Goal: Communication & Community: Answer question/provide support

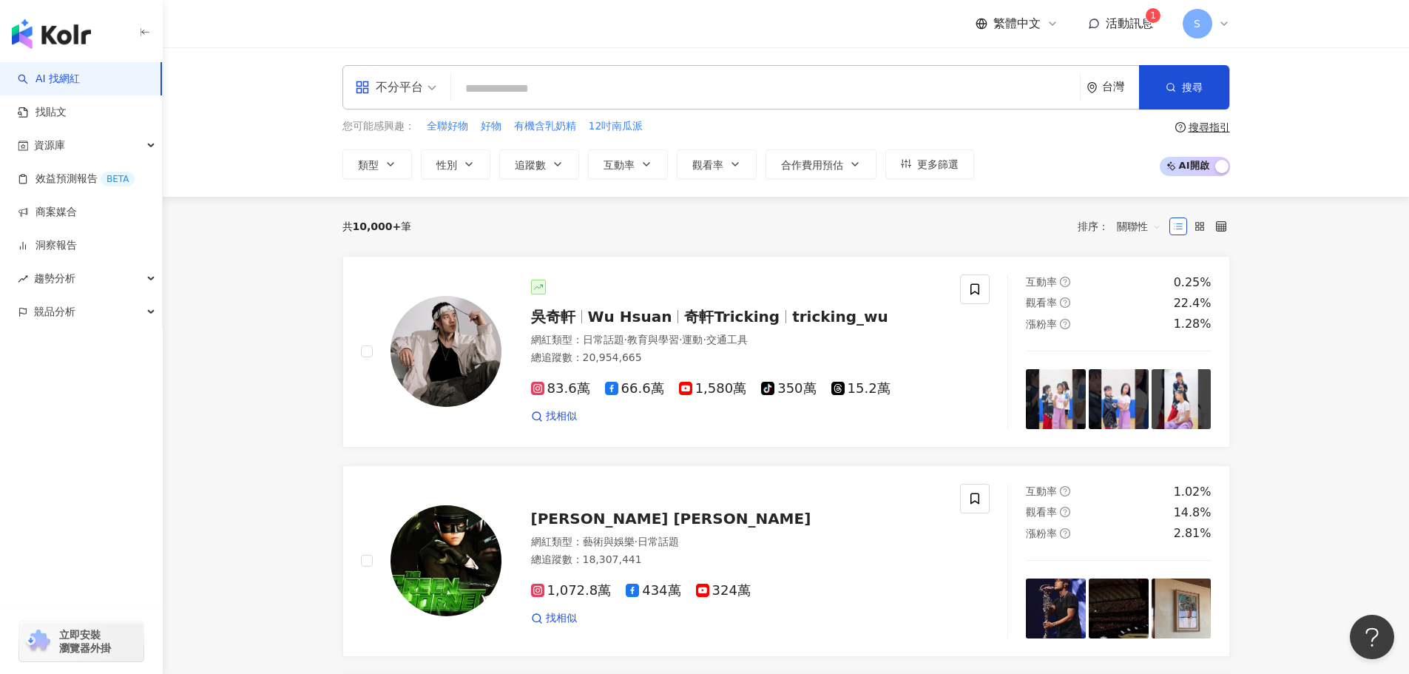
click at [1135, 21] on span "活動訊息" at bounding box center [1129, 23] width 47 height 14
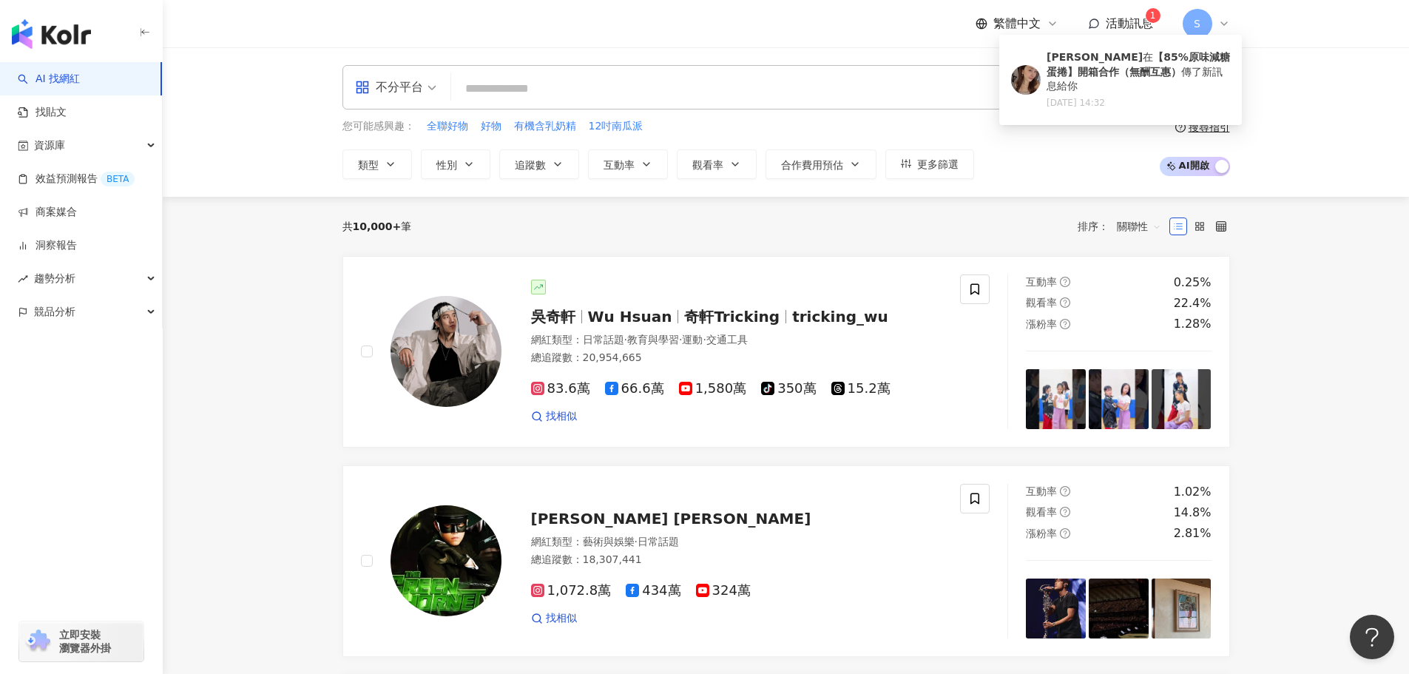
click at [1135, 21] on span "活動訊息" at bounding box center [1129, 23] width 47 height 14
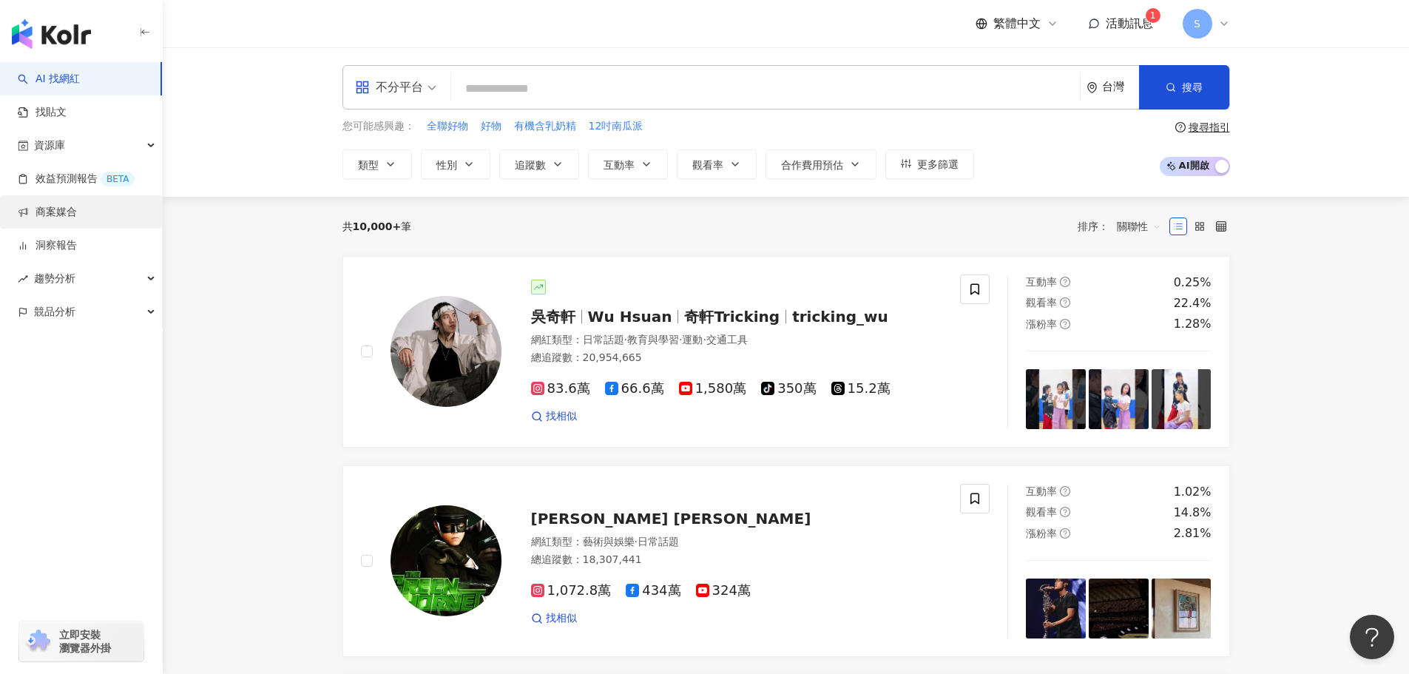
click at [77, 220] on link "商案媒合" at bounding box center [47, 212] width 59 height 15
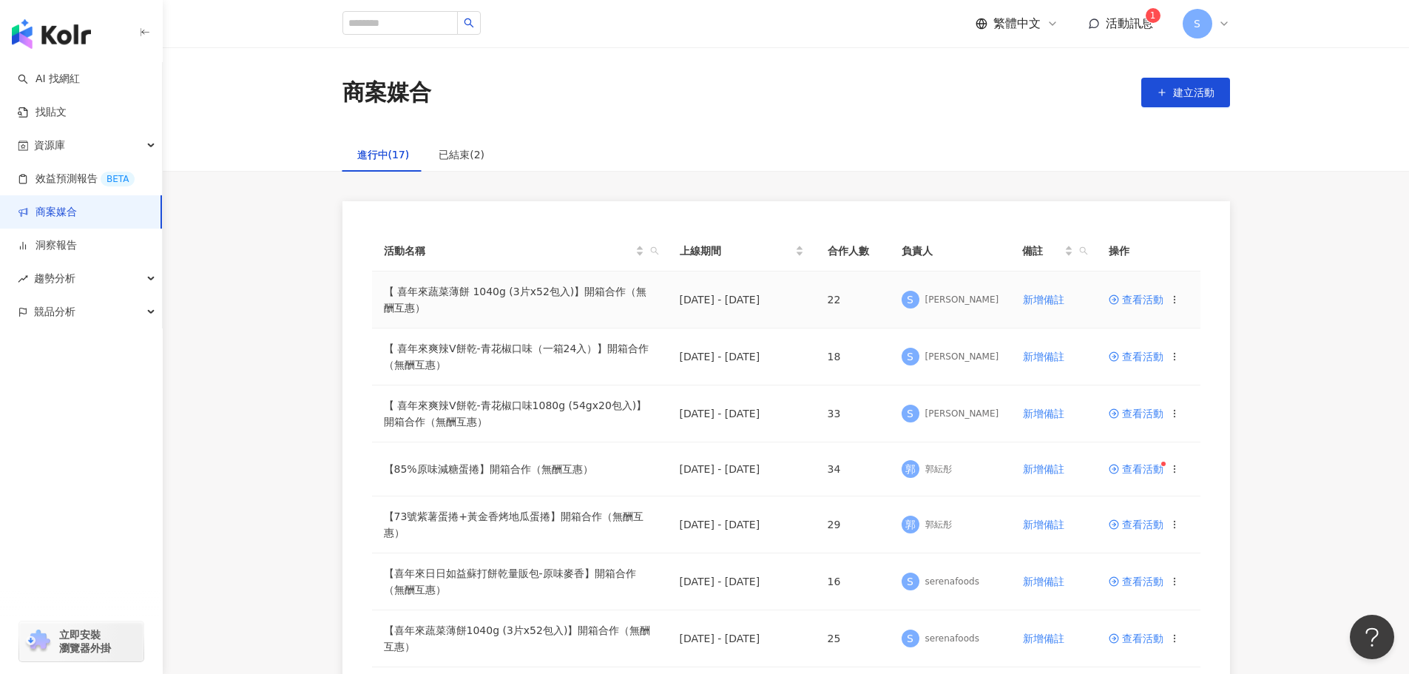
click at [1147, 300] on span "查看活動" at bounding box center [1136, 299] width 55 height 10
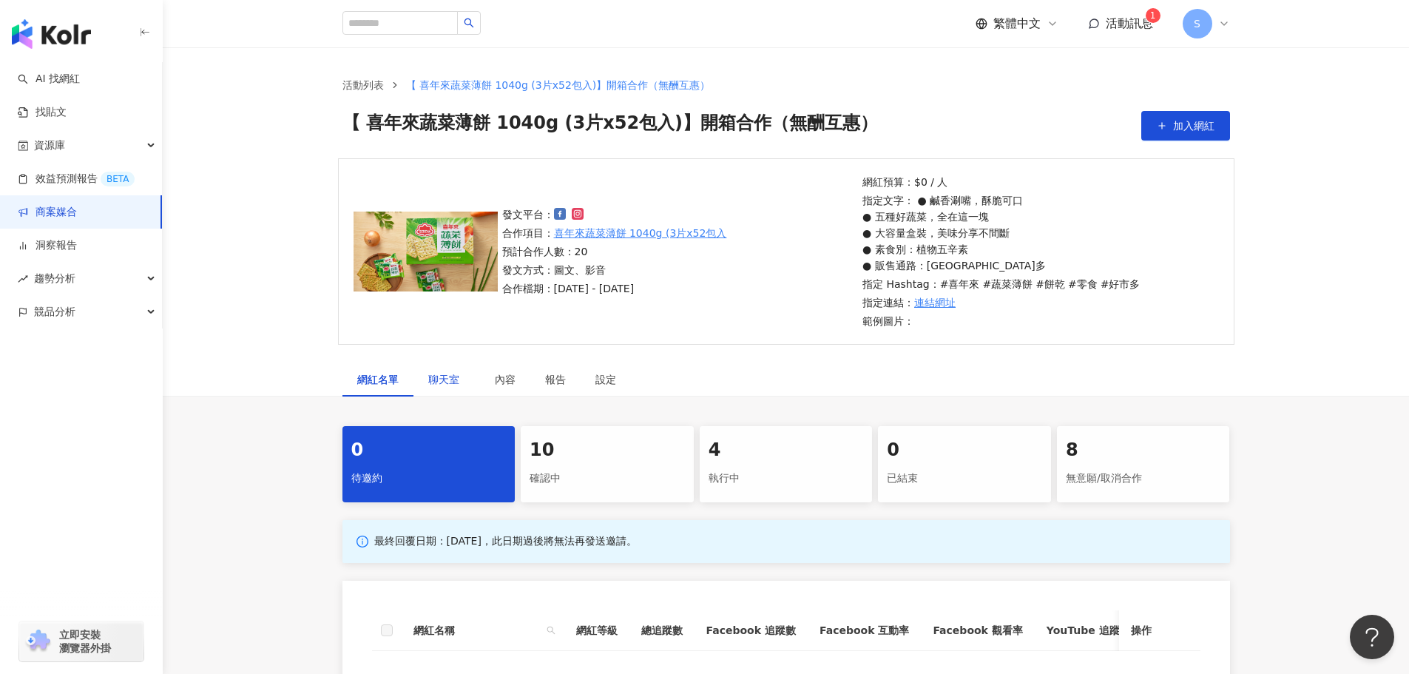
click at [445, 380] on span "聊天室" at bounding box center [446, 379] width 37 height 10
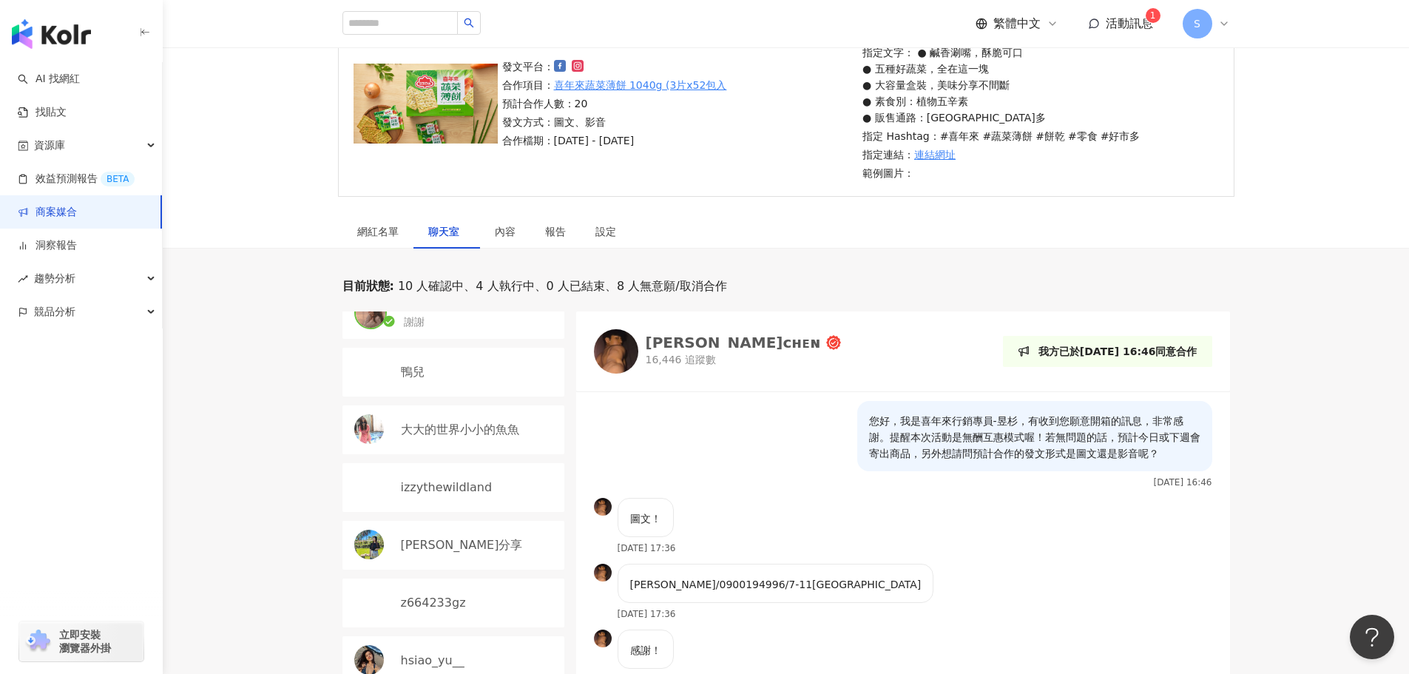
scroll to position [296, 0]
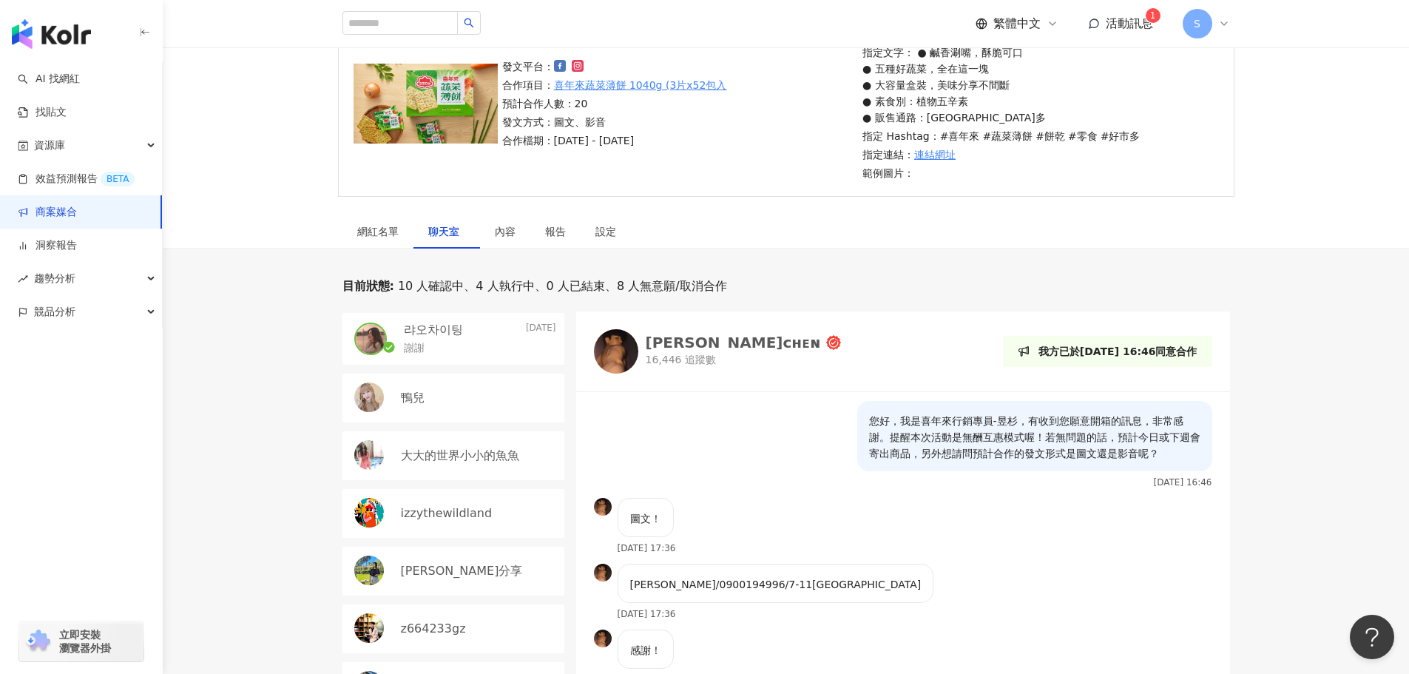
click at [470, 409] on div "鴨兒" at bounding box center [453, 398] width 222 height 49
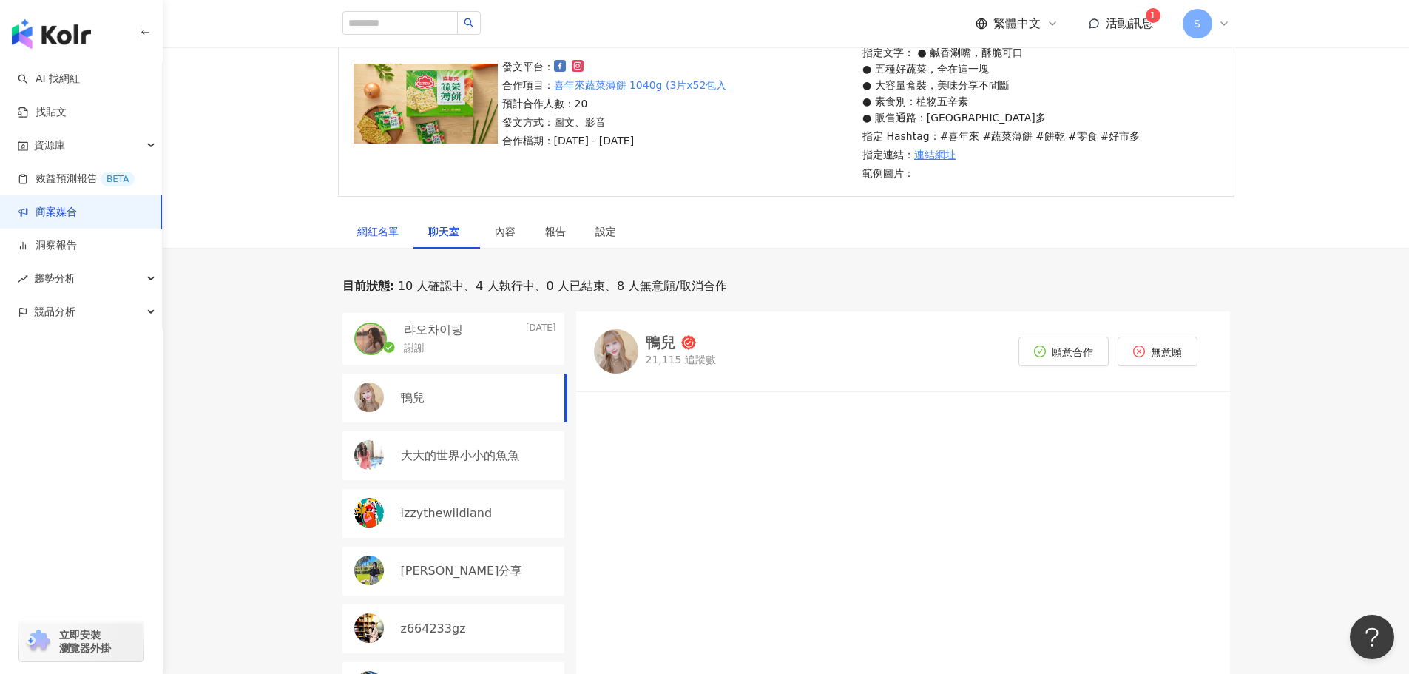
click at [388, 230] on div "網紅名單" at bounding box center [377, 231] width 41 height 16
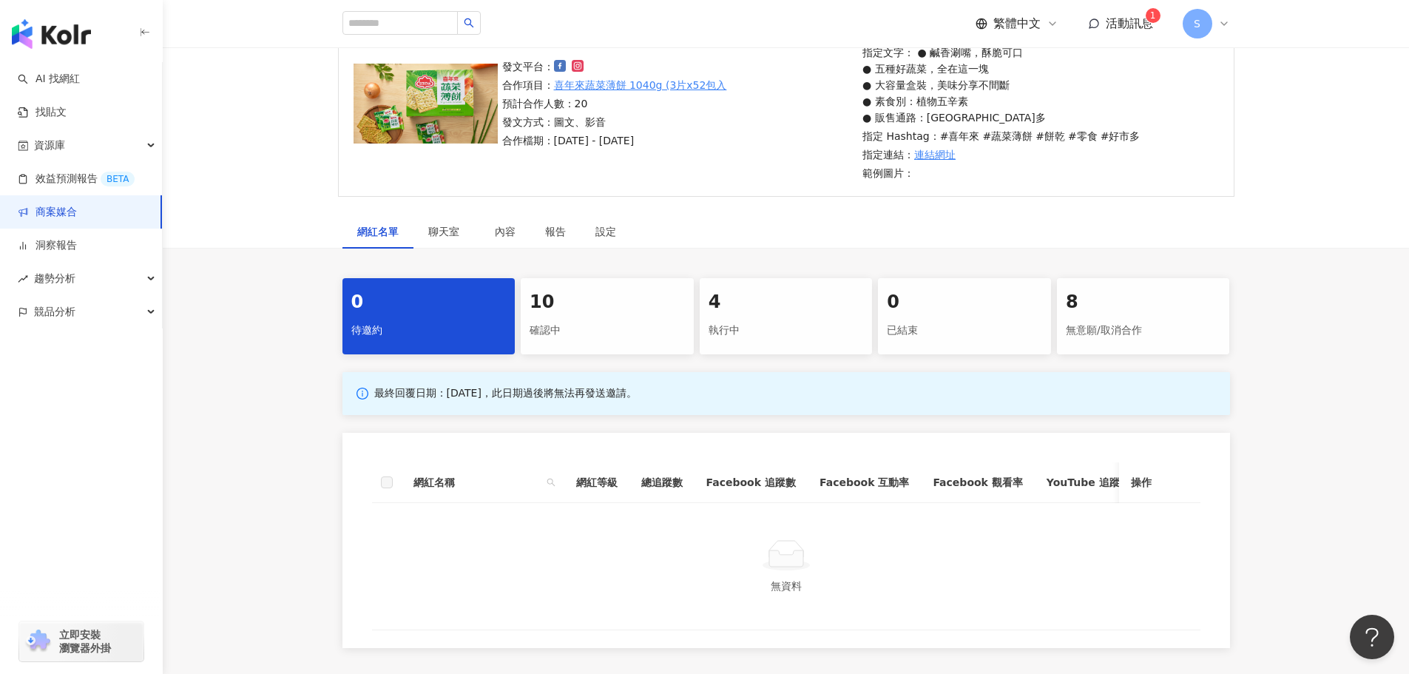
click at [578, 320] on div "確認中" at bounding box center [607, 330] width 155 height 25
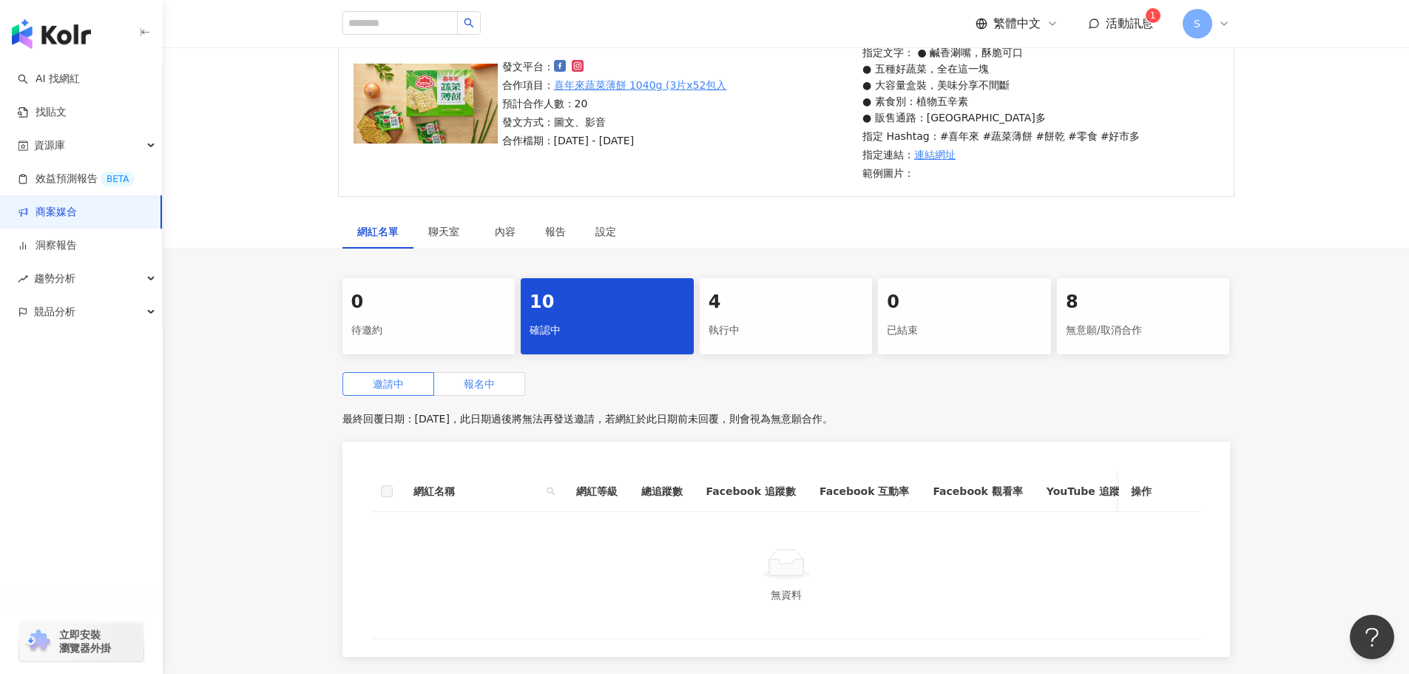
click at [508, 389] on label "報名中" at bounding box center [479, 384] width 91 height 24
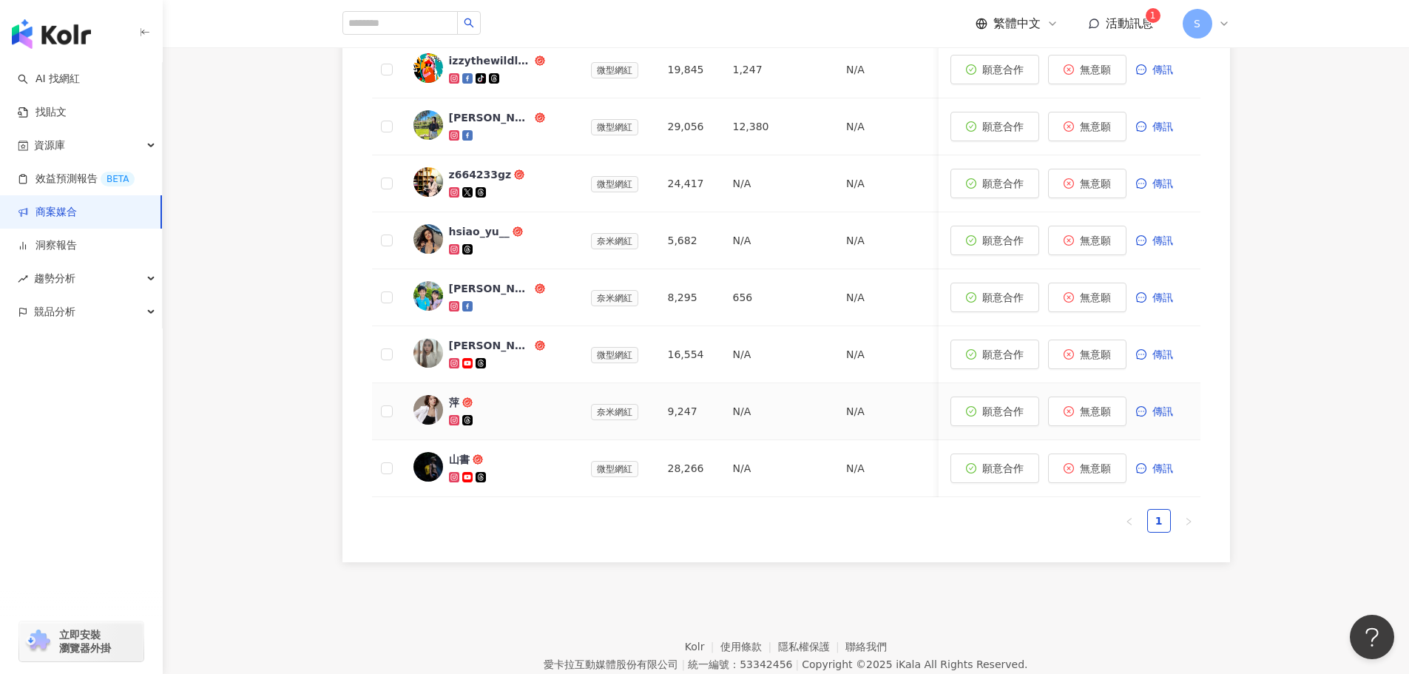
scroll to position [759, 0]
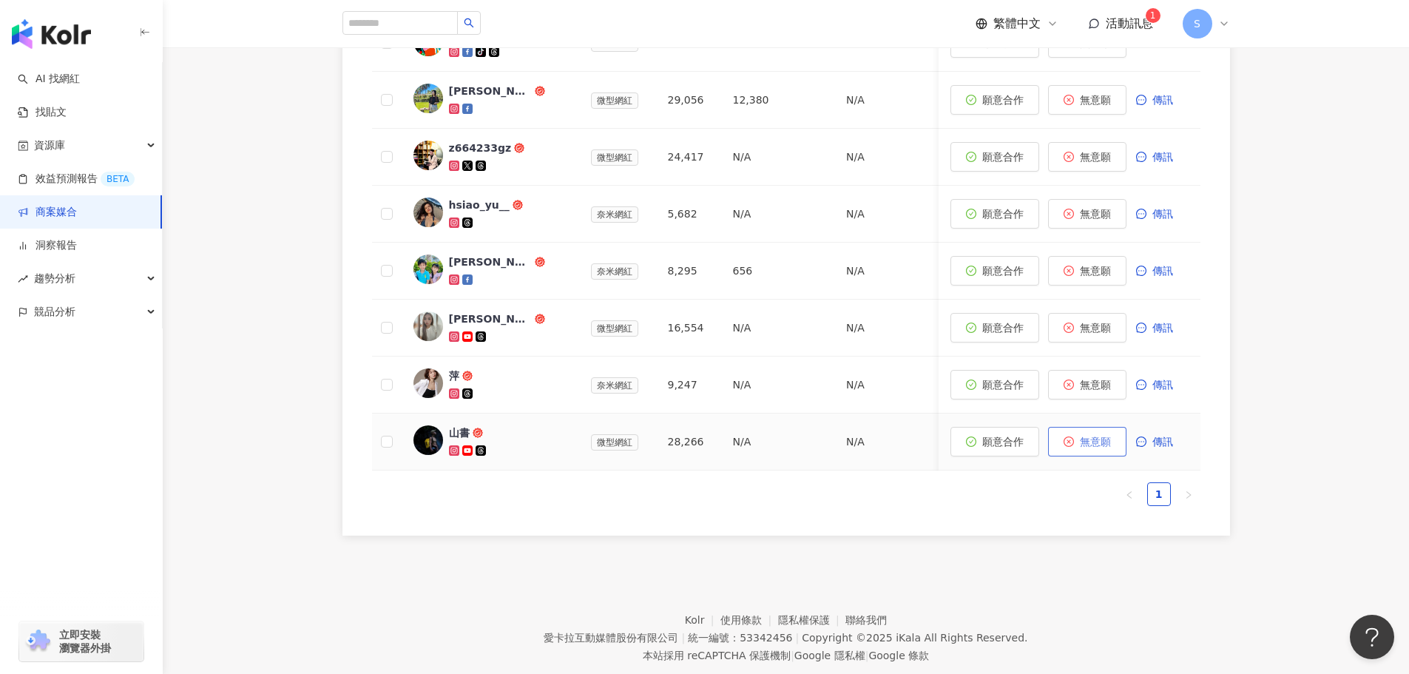
click at [1088, 442] on span "無意願" at bounding box center [1095, 442] width 31 height 12
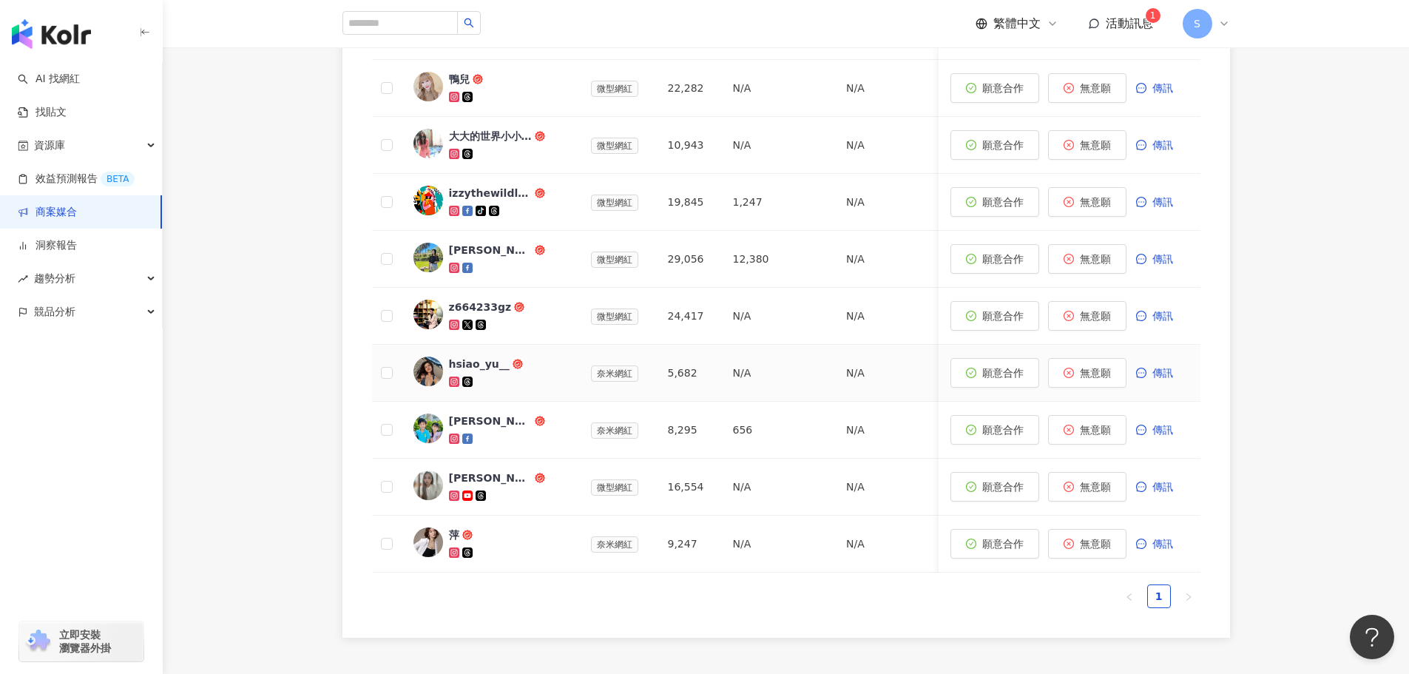
scroll to position [526, 0]
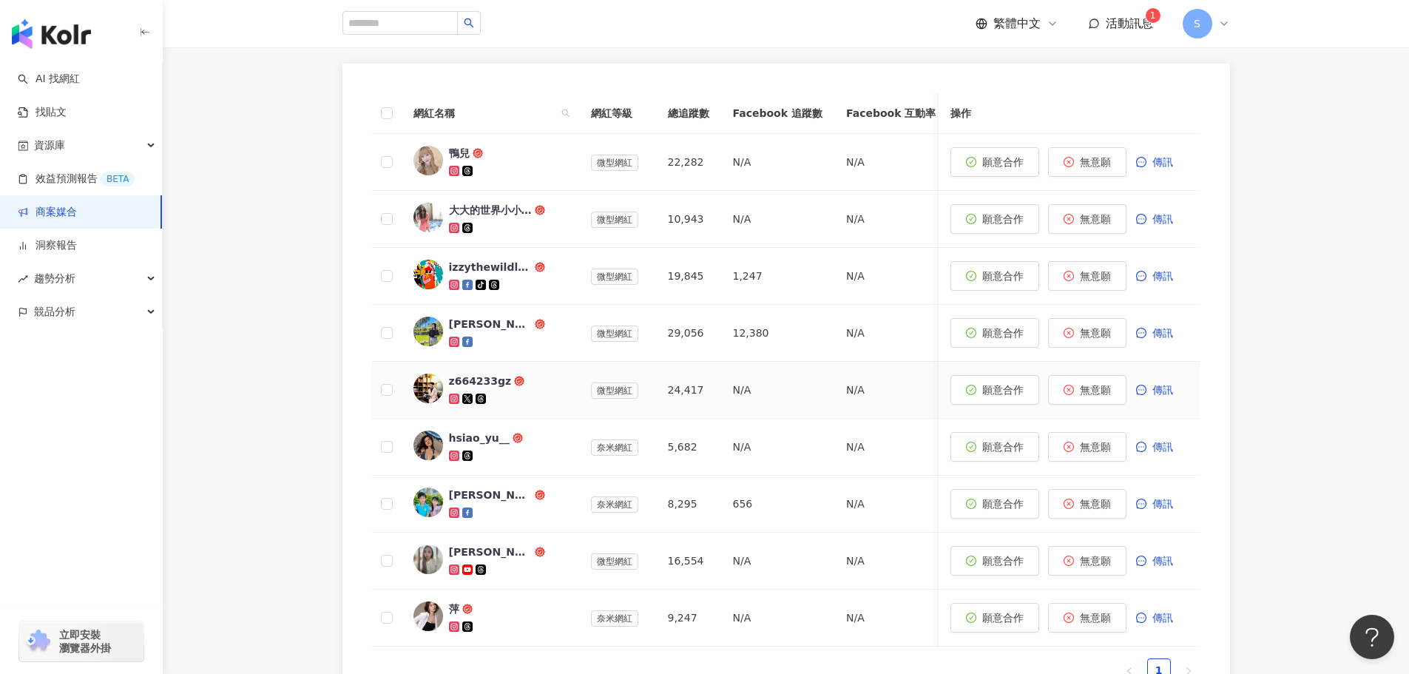
click at [495, 382] on div "z664233gz" at bounding box center [480, 381] width 63 height 15
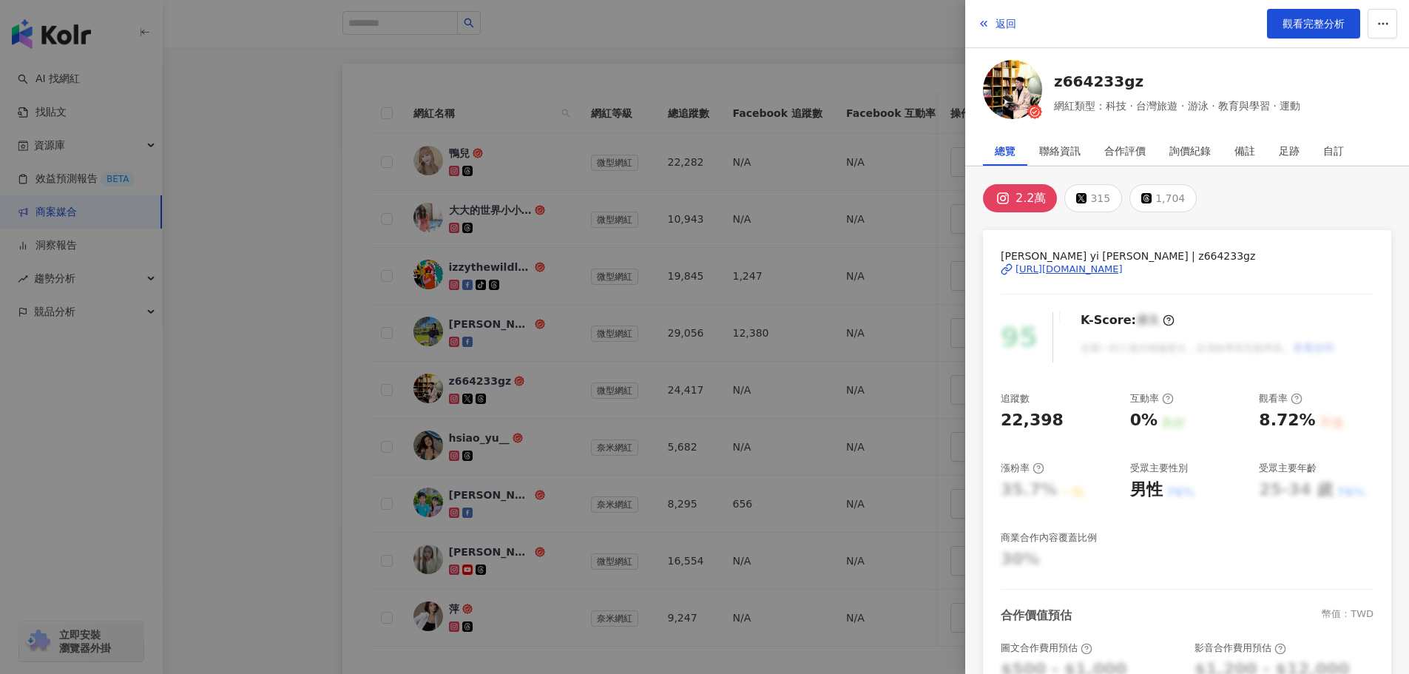
click at [584, 376] on div at bounding box center [704, 337] width 1409 height 674
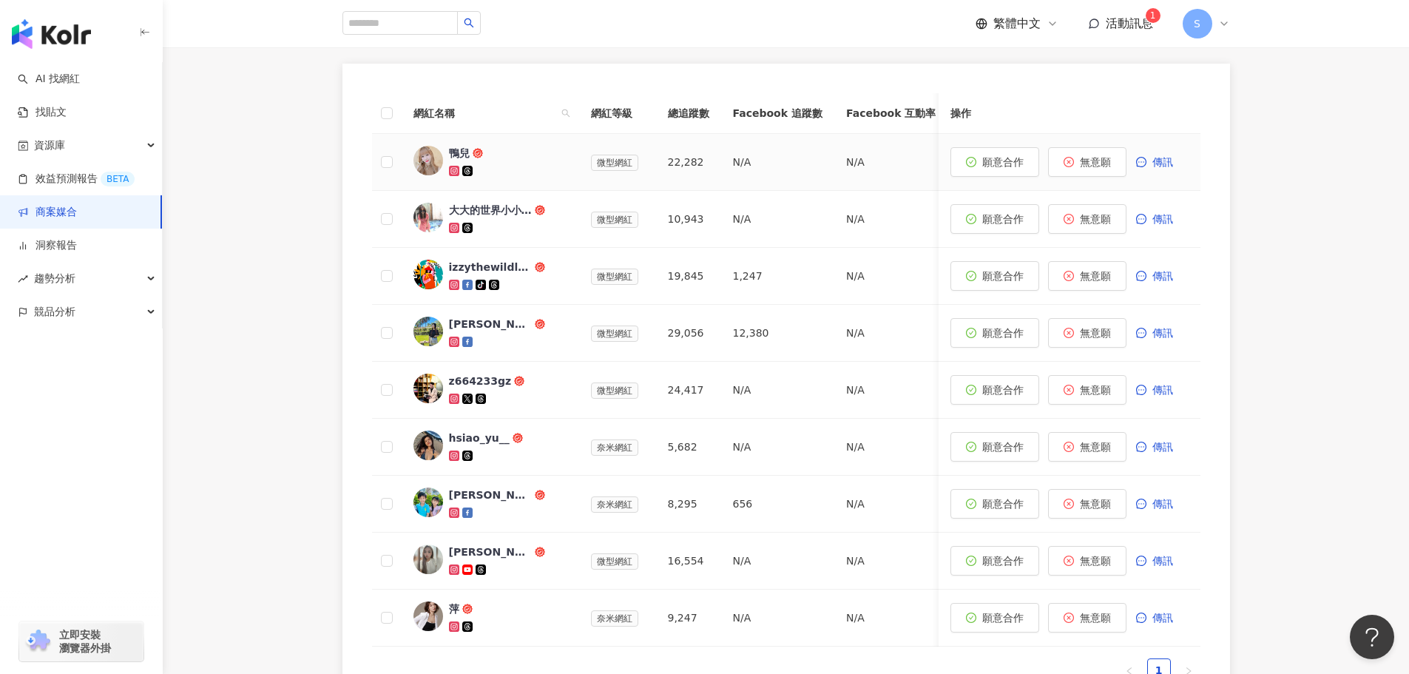
click at [452, 172] on icon at bounding box center [453, 170] width 5 height 5
click at [996, 164] on span "願意合作" at bounding box center [1002, 162] width 41 height 12
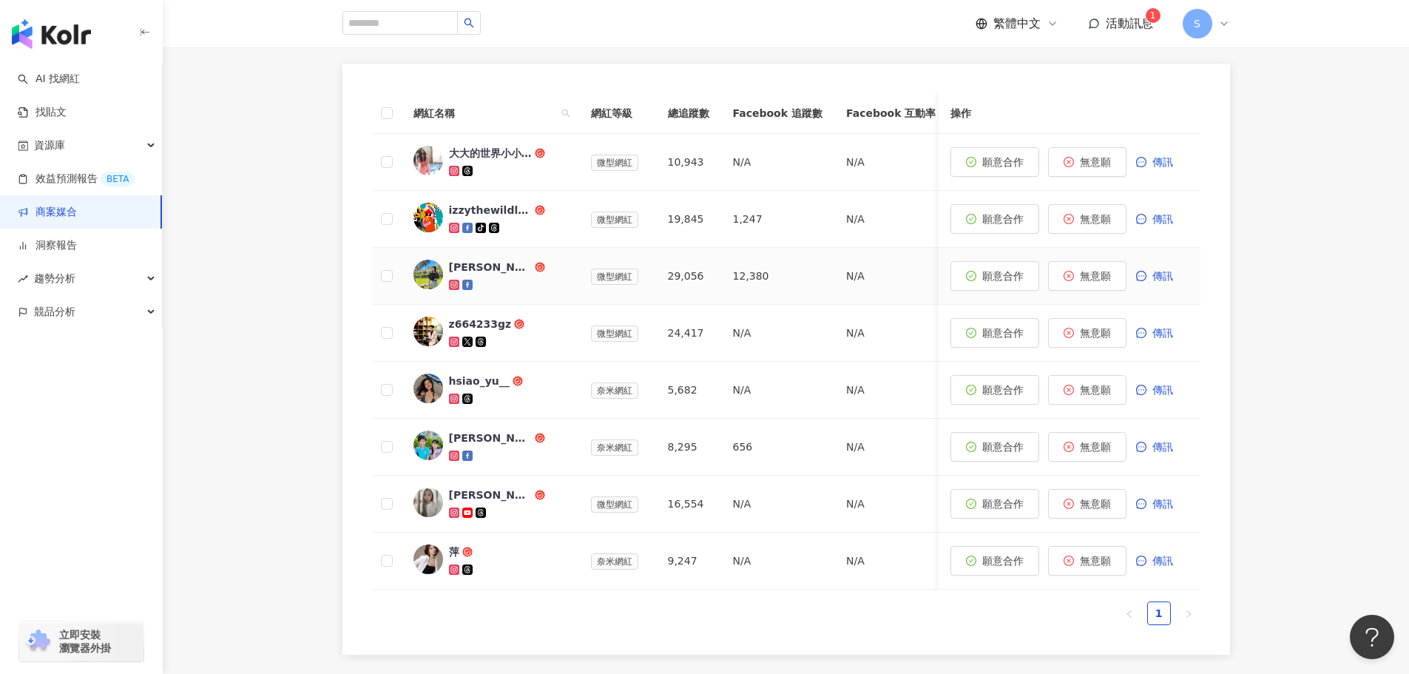
click at [453, 287] on icon at bounding box center [453, 284] width 5 height 5
click at [996, 282] on span "願意合作" at bounding box center [1002, 276] width 41 height 12
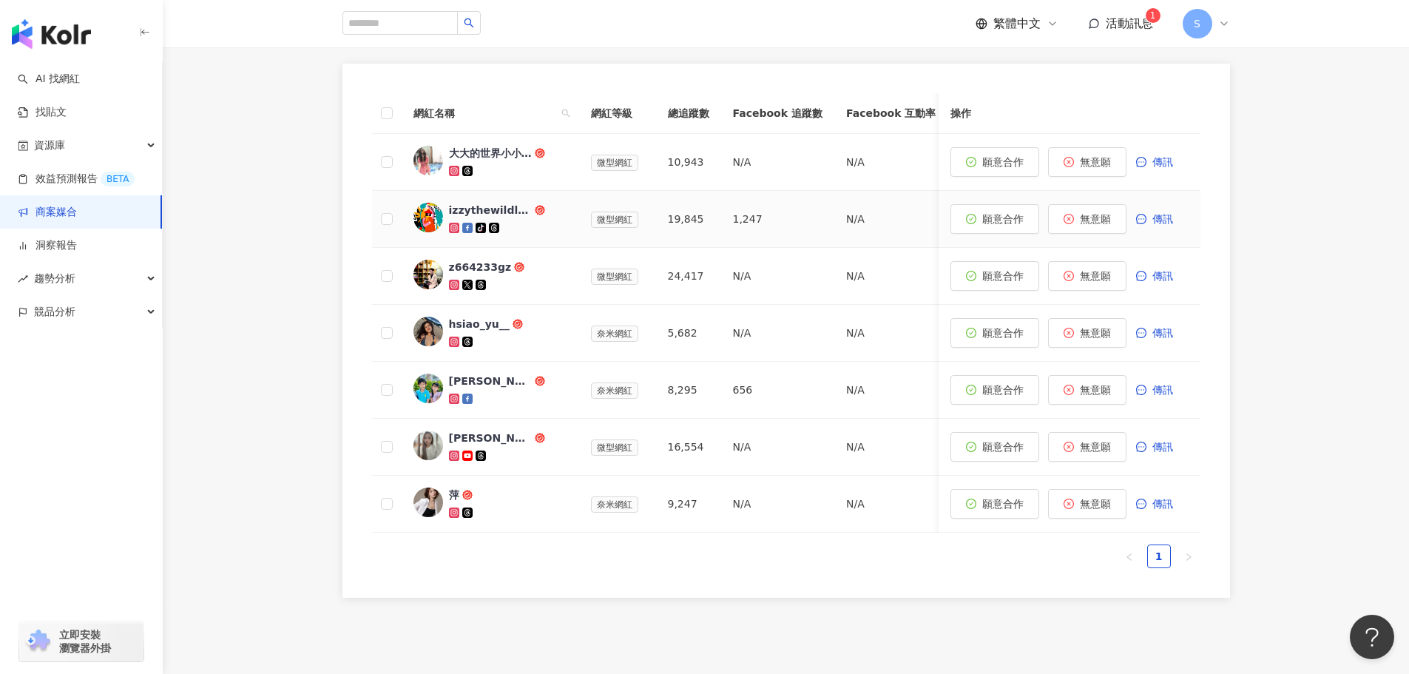
click at [453, 226] on icon at bounding box center [454, 228] width 8 height 8
click at [450, 172] on icon at bounding box center [454, 171] width 10 height 10
click at [57, 210] on link "商案媒合" at bounding box center [47, 212] width 59 height 15
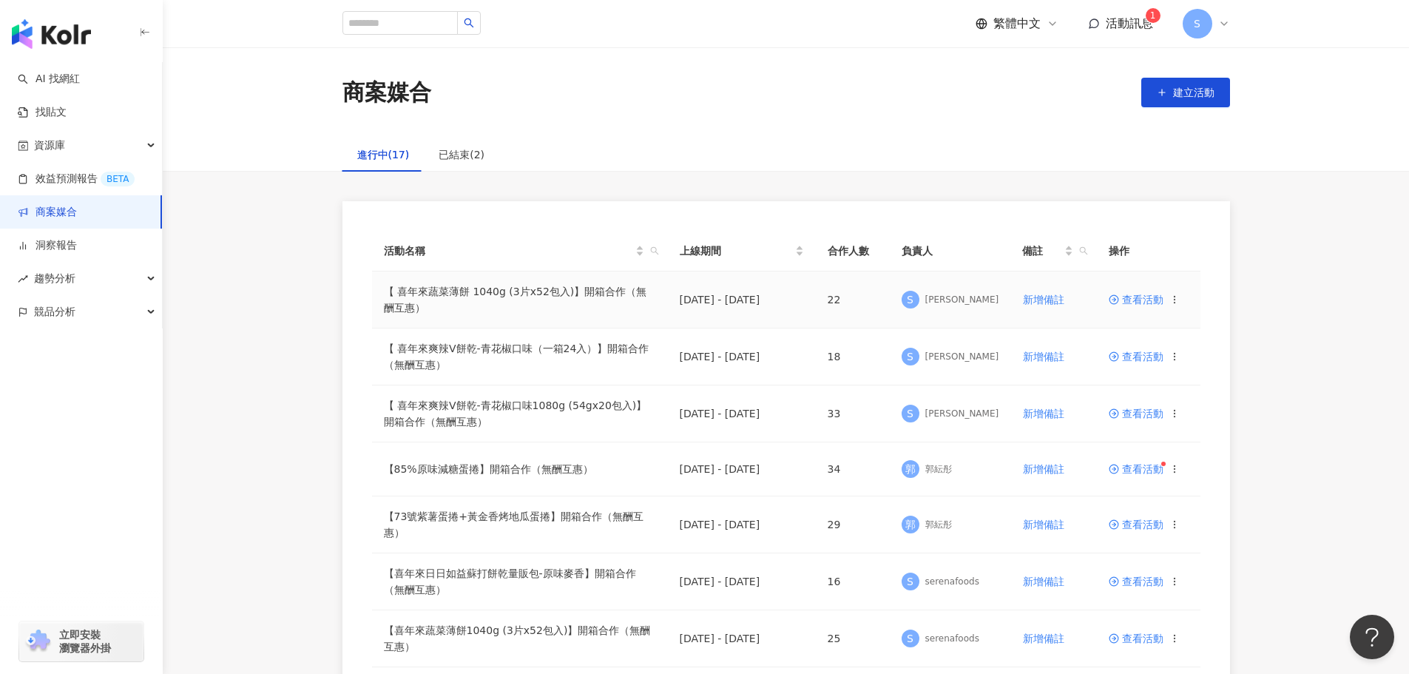
click at [1143, 294] on span "查看活動" at bounding box center [1136, 299] width 55 height 10
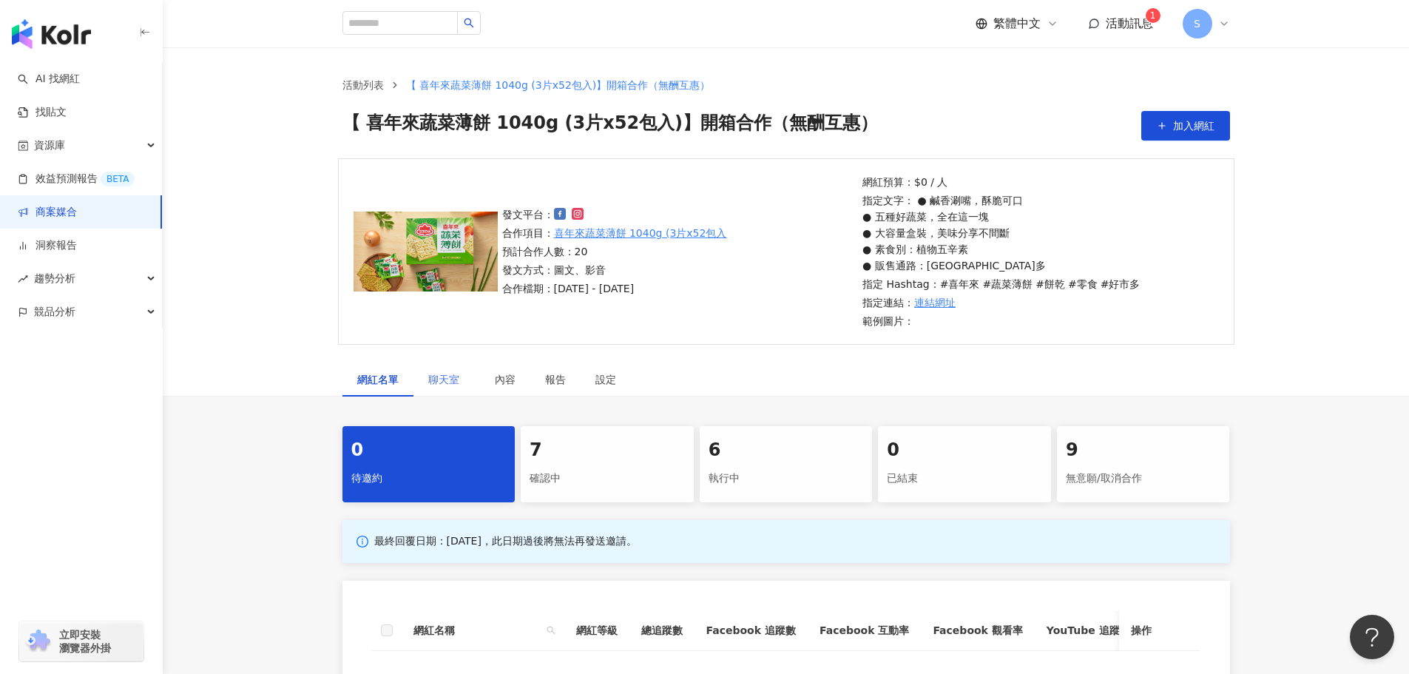
click at [445, 389] on div "聊天室" at bounding box center [447, 379] width 67 height 34
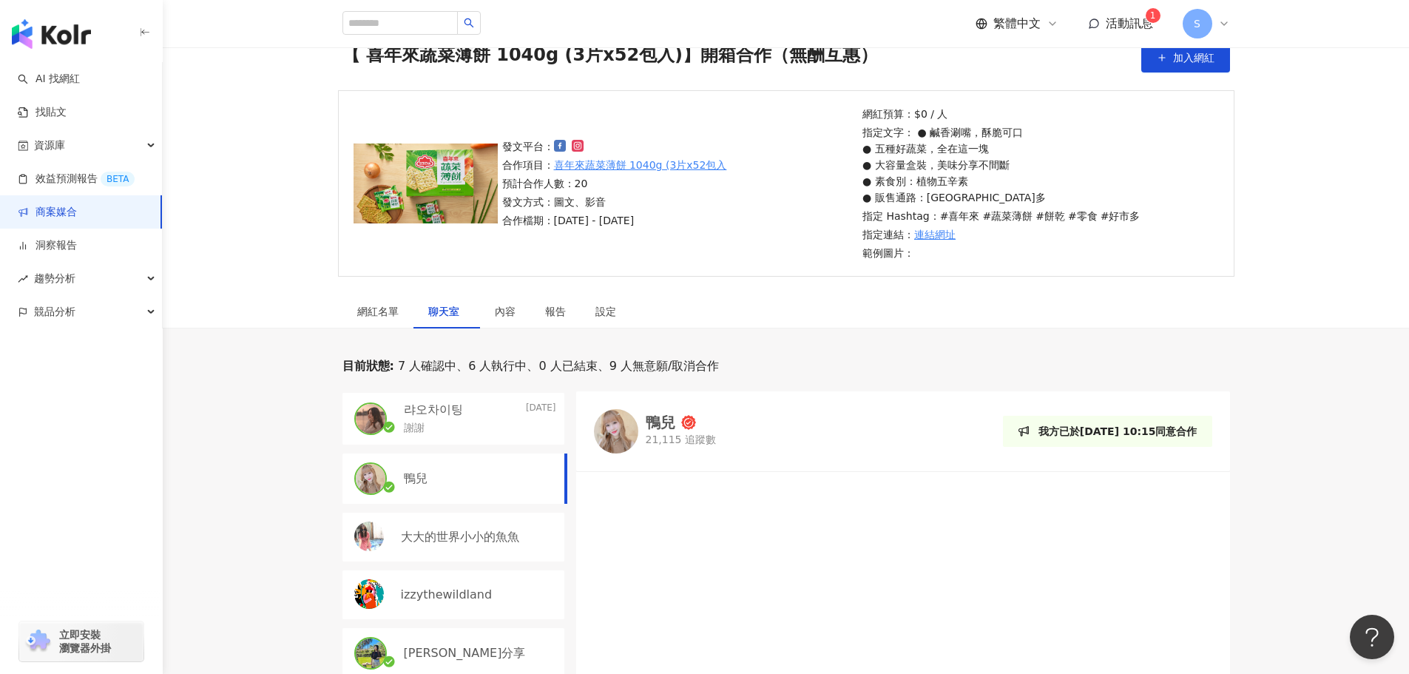
scroll to position [222, 0]
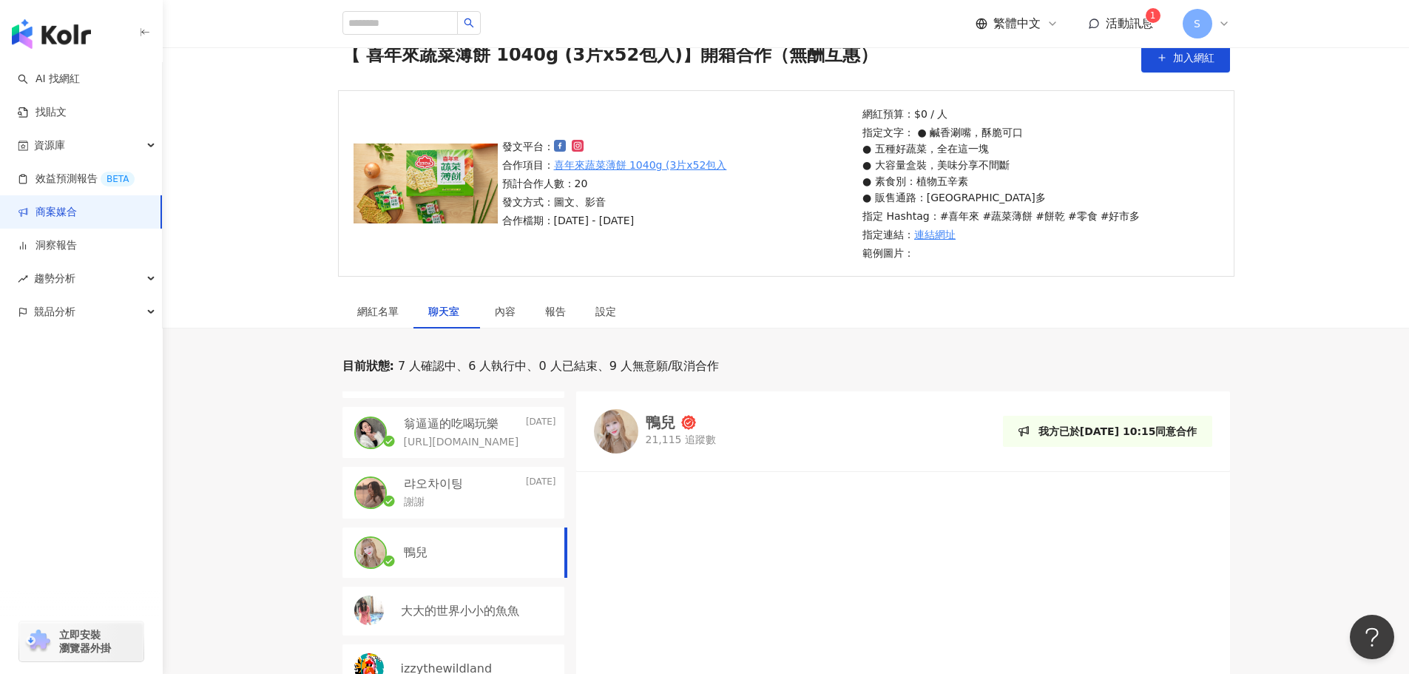
click at [466, 450] on div "[PERSON_NAME]逼逼的吃喝玩樂 [DATE] [URL][DOMAIN_NAME]" at bounding box center [453, 433] width 222 height 52
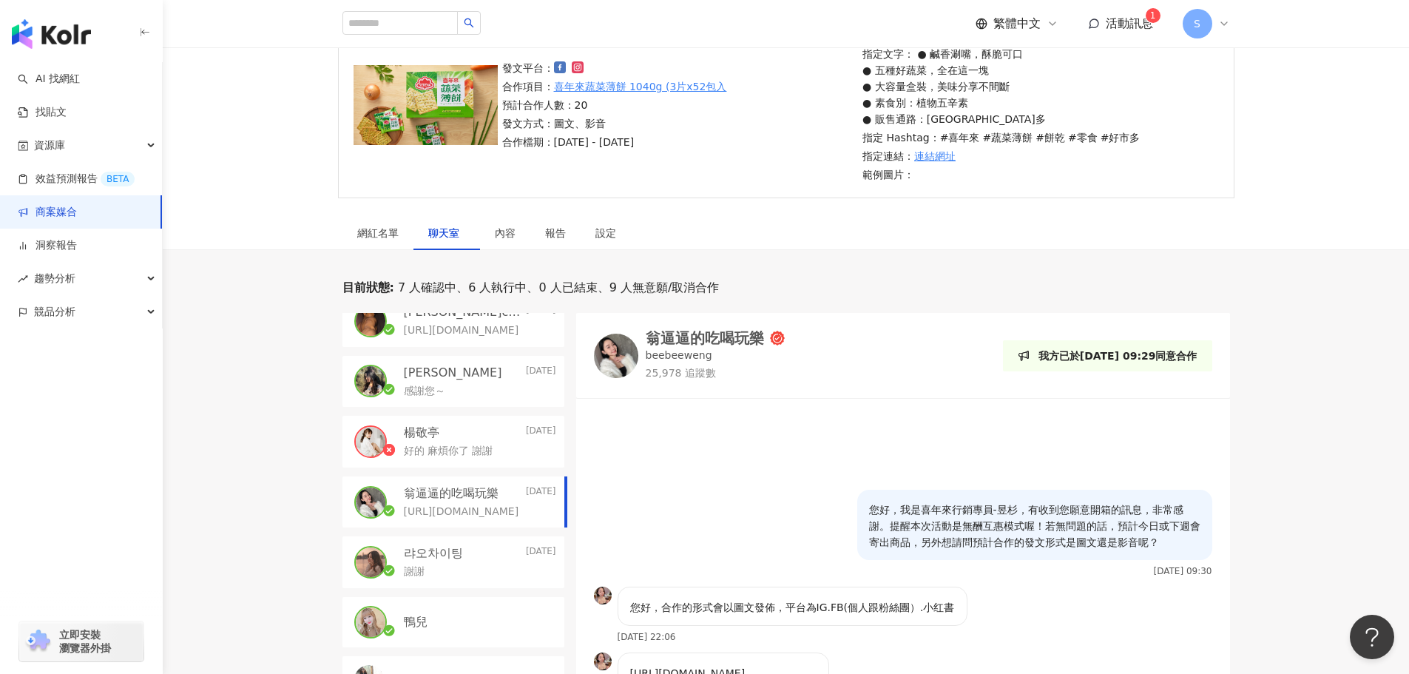
scroll to position [148, 0]
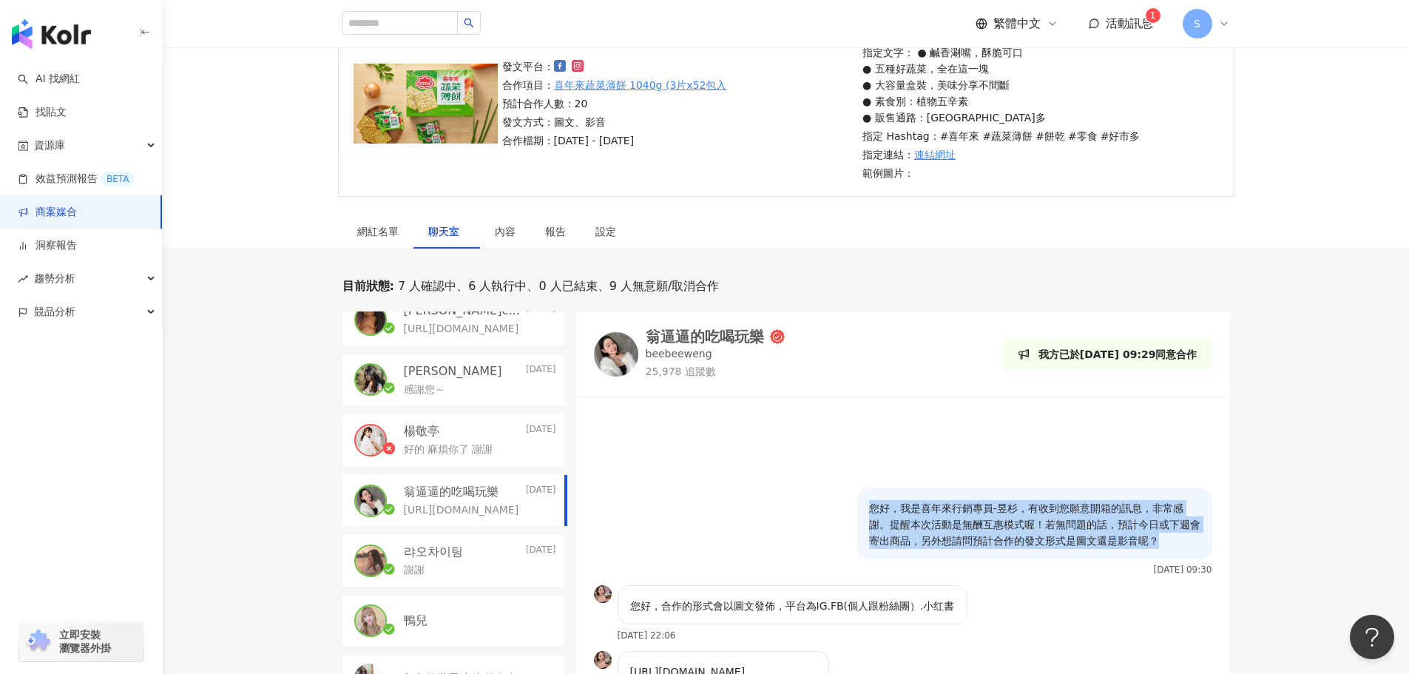
drag, startPoint x: 870, startPoint y: 494, endPoint x: 1159, endPoint y: 530, distance: 291.4
click at [1159, 530] on p "您好，我是喜年來行銷專員-昱杉，有收到您願意開箱的訊息，非常感謝。提醒本次活動是無酬互惠模式喔！若無問題的話，預計今日或下週會寄出商品，另外想請問預計合作的發…" at bounding box center [1034, 524] width 331 height 49
copy p "您好，我是喜年來行銷專員-昱杉，有收到您願意開箱的訊息，非常感謝。提醒本次活動是無酬互惠模式喔！若無問題的話，預計今日或下週會寄出商品，另外想請問預計合作的發…"
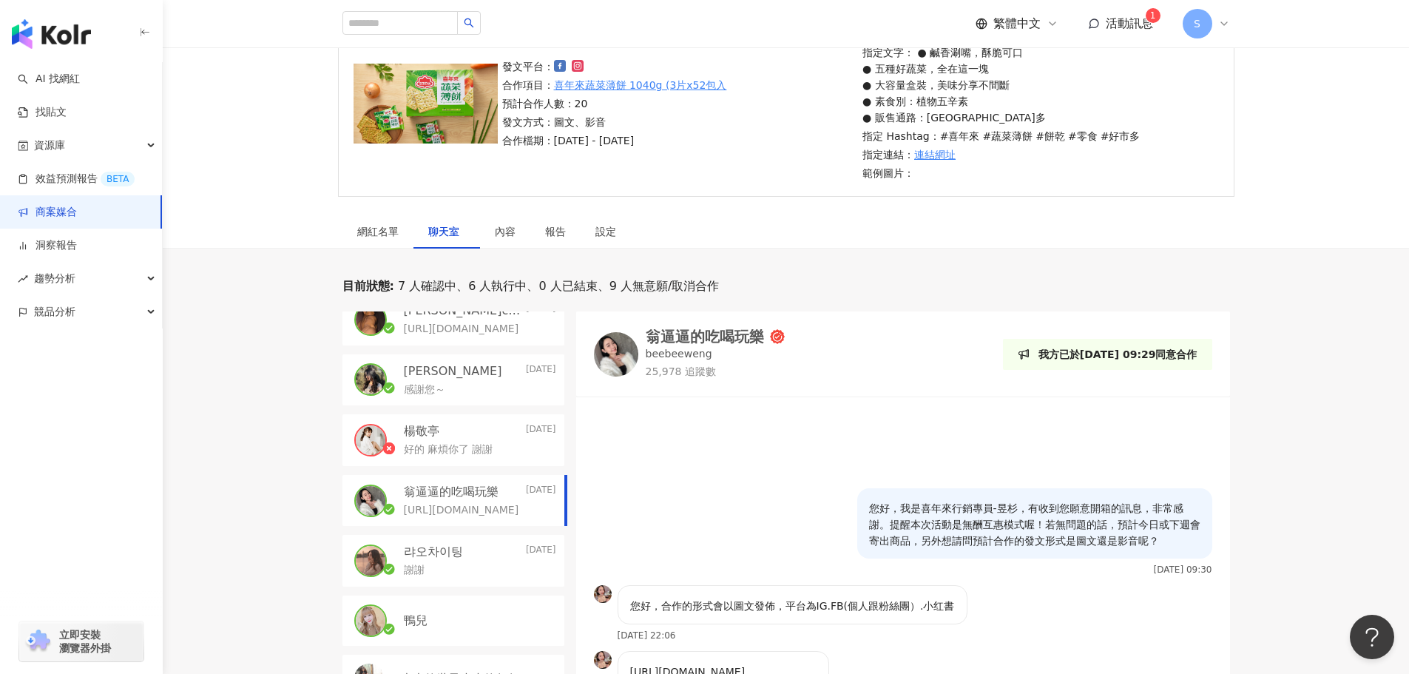
click at [434, 619] on div "鴨兒" at bounding box center [480, 621] width 152 height 16
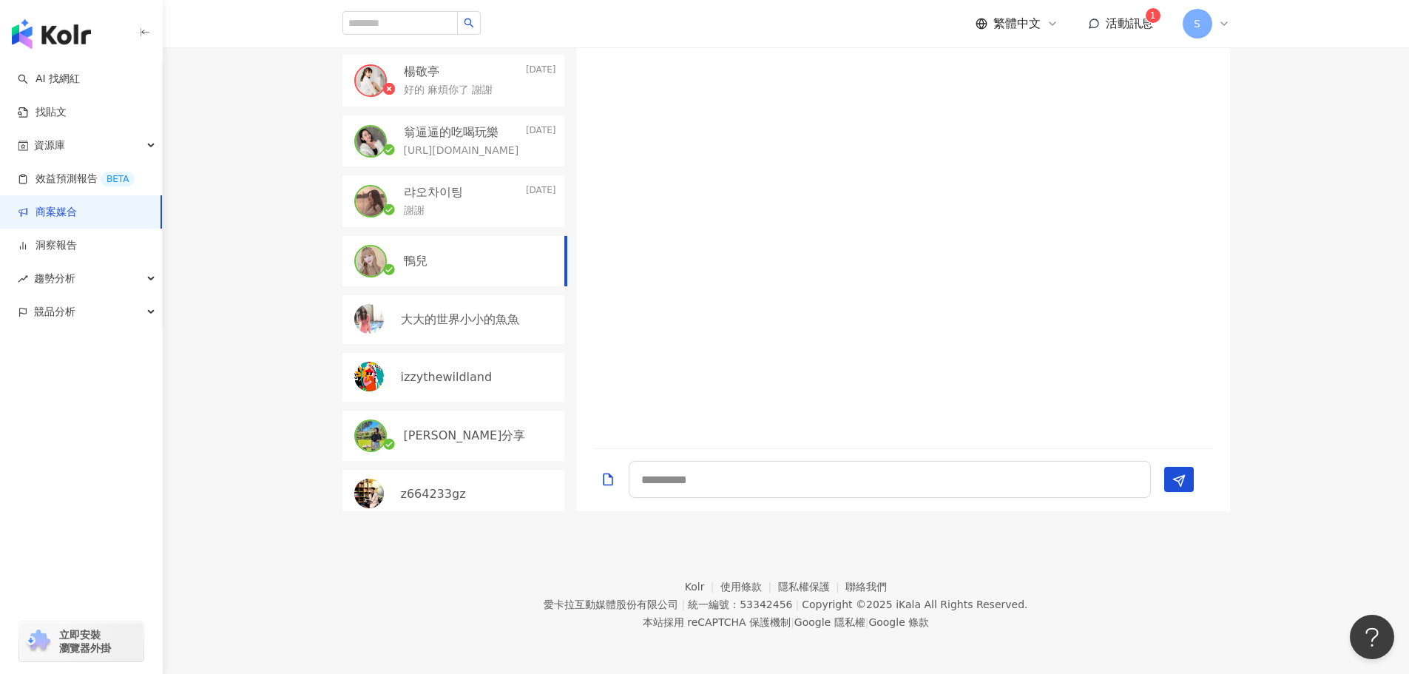
scroll to position [509, 0]
click at [757, 476] on textarea at bounding box center [890, 477] width 522 height 37
paste textarea "**********"
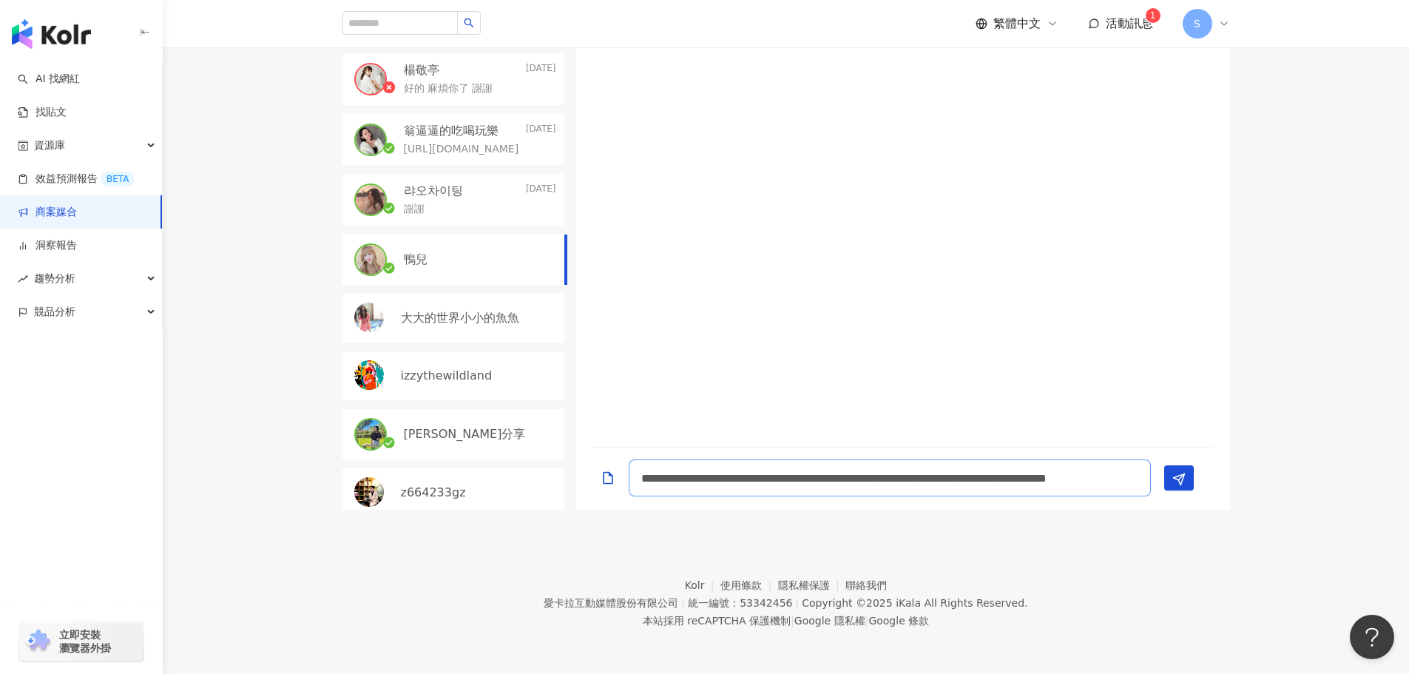
scroll to position [1, 0]
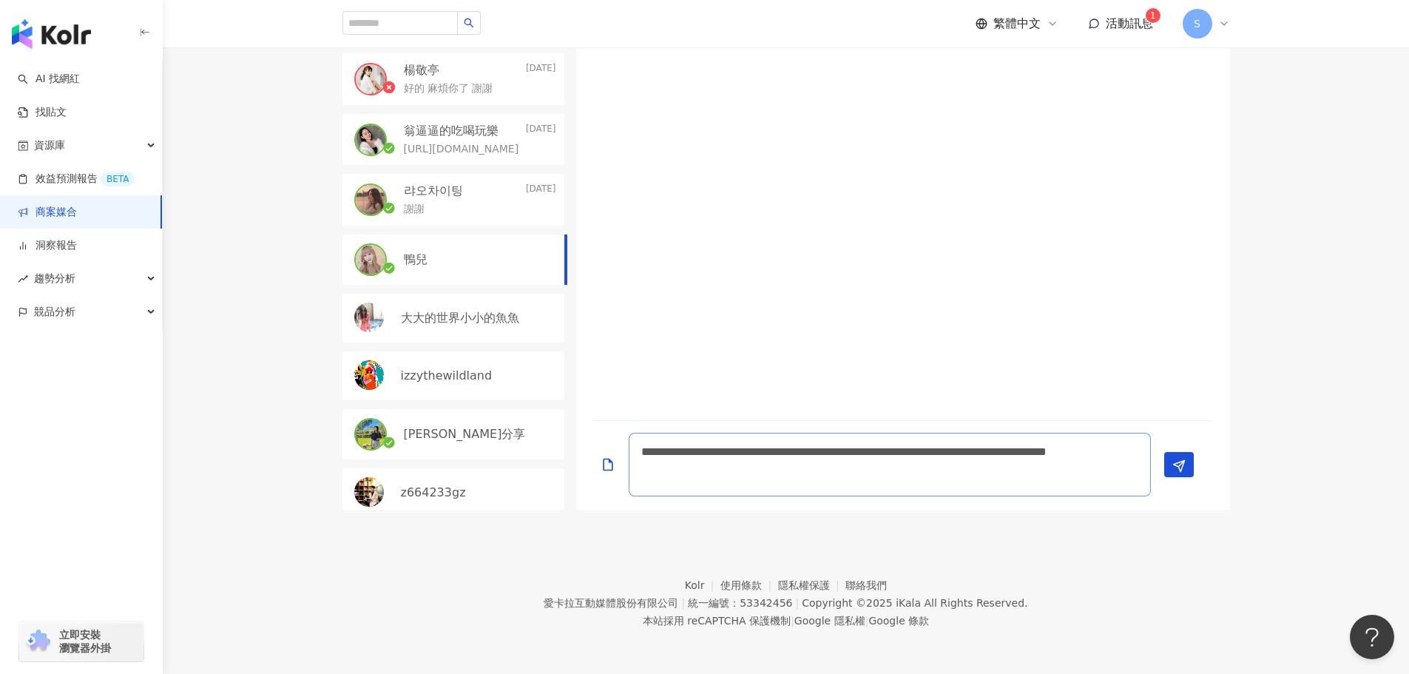
click at [811, 448] on textarea "**********" at bounding box center [890, 465] width 522 height 64
click at [819, 465] on textarea "**********" at bounding box center [890, 465] width 522 height 64
drag, startPoint x: 899, startPoint y: 467, endPoint x: 675, endPoint y: 464, distance: 224.2
click at [675, 464] on textarea "**********" at bounding box center [890, 465] width 522 height 64
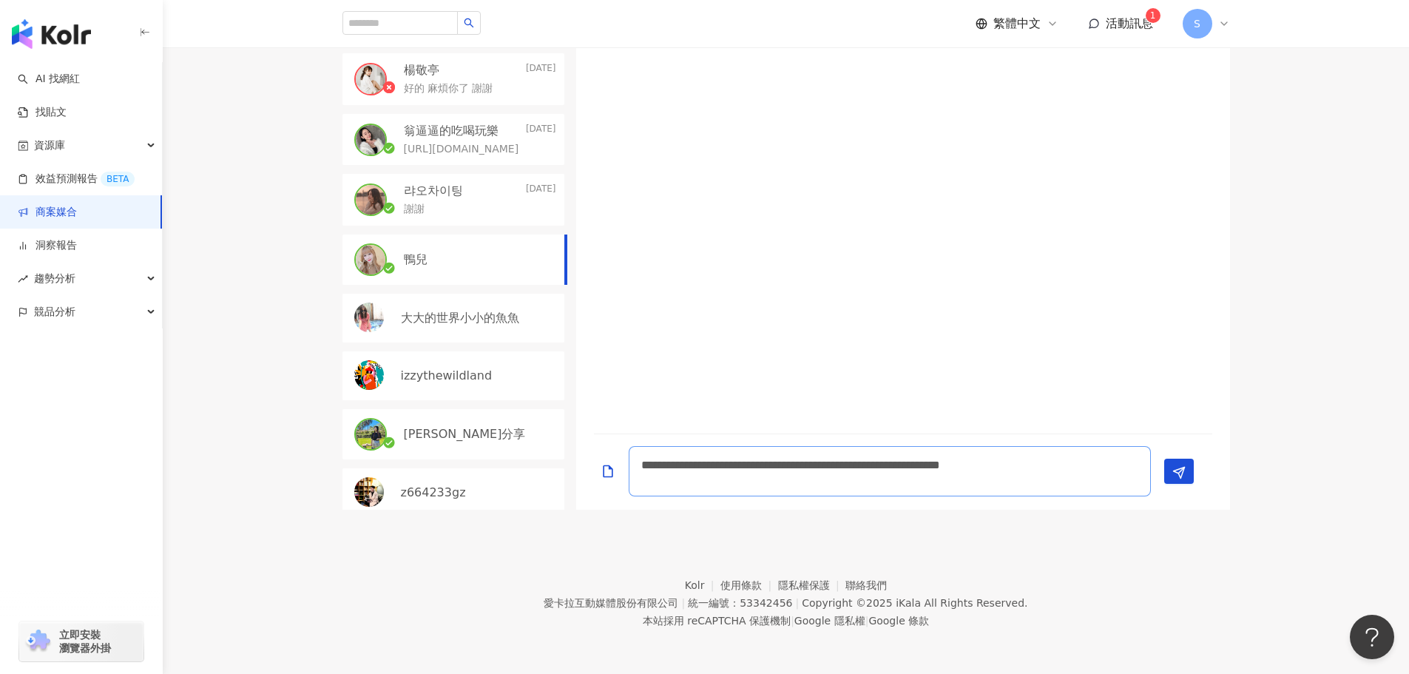
type textarea "**********"
click at [1161, 475] on div "**********" at bounding box center [897, 471] width 607 height 50
click at [1167, 475] on button "Send" at bounding box center [1179, 471] width 30 height 25
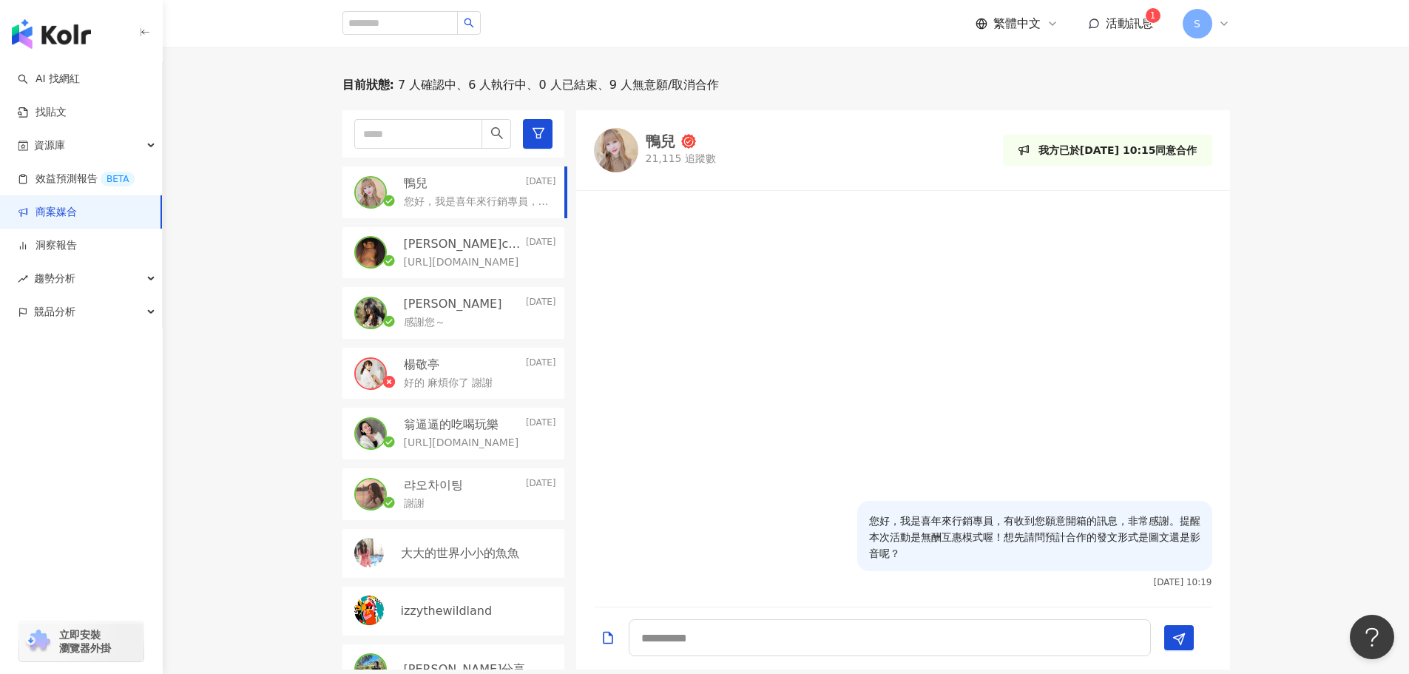
scroll to position [355, 0]
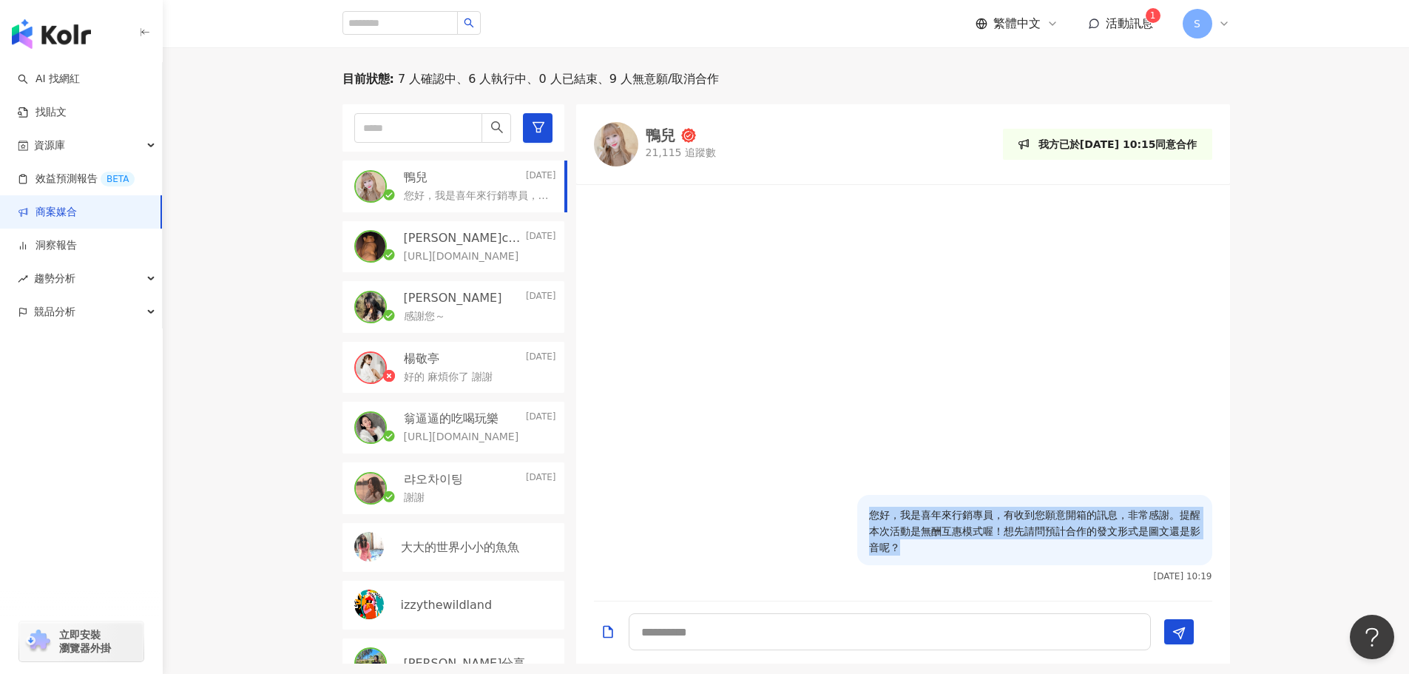
drag, startPoint x: 911, startPoint y: 556, endPoint x: 865, endPoint y: 513, distance: 63.3
click at [865, 513] on div "您好，我是喜年來行銷專員，有收到您願意開箱的訊息，非常感謝。提醒本次活動是無酬互惠模式喔！想先請問預計合作的發文形式是圖文還是影音呢？" at bounding box center [1034, 530] width 355 height 70
copy p "您好，我是喜年來行銷專員，有收到您願意開箱的訊息，非常感謝。提醒本次活動是無酬互惠模式喔！想先請問預計合作的發文形式是圖文還是影音呢？"
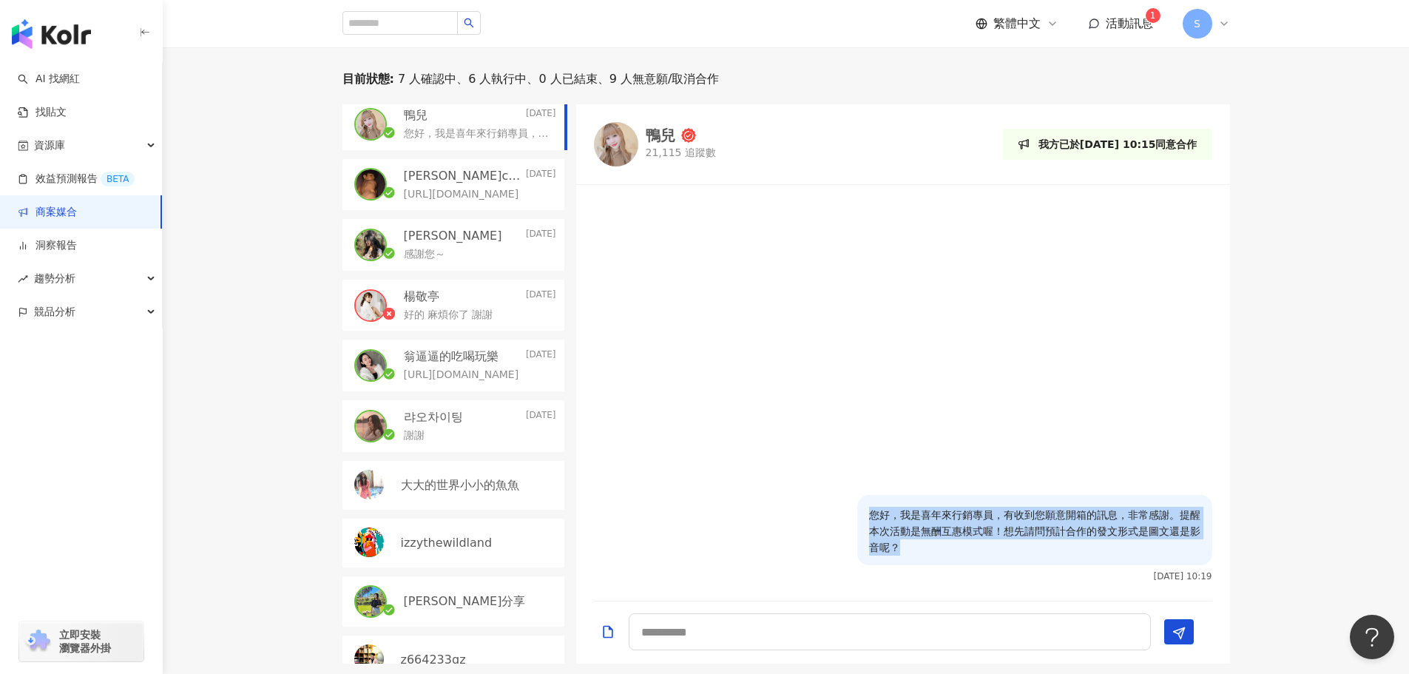
scroll to position [148, 0]
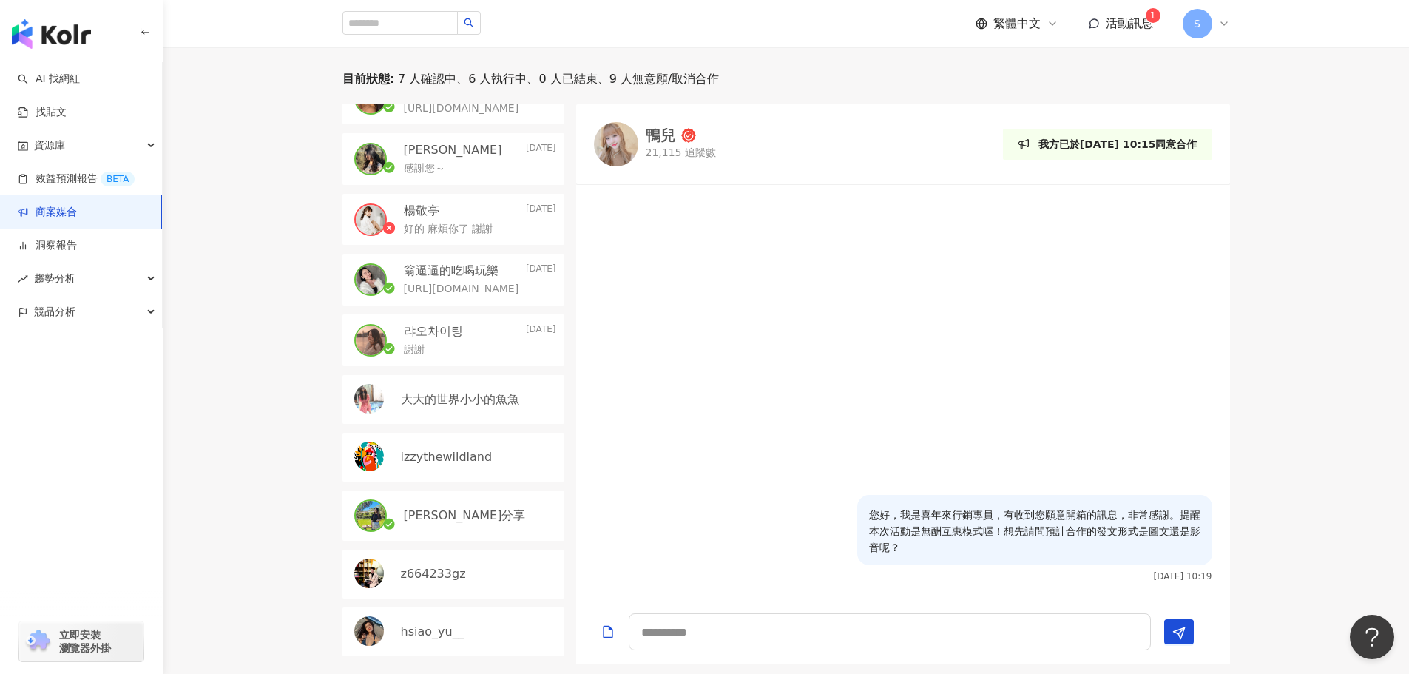
click at [438, 518] on p "[PERSON_NAME]分享" at bounding box center [465, 515] width 122 height 16
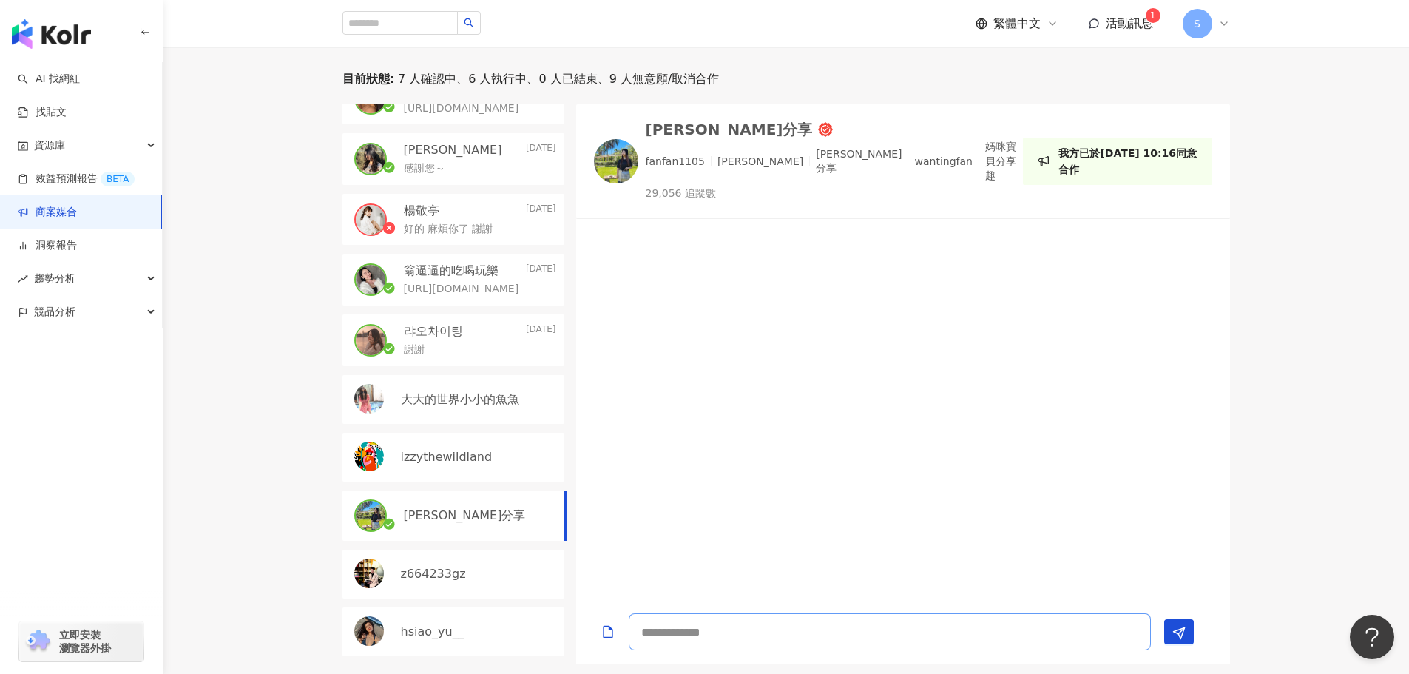
click at [763, 627] on textarea at bounding box center [890, 631] width 522 height 37
paste textarea "**********"
type textarea "**********"
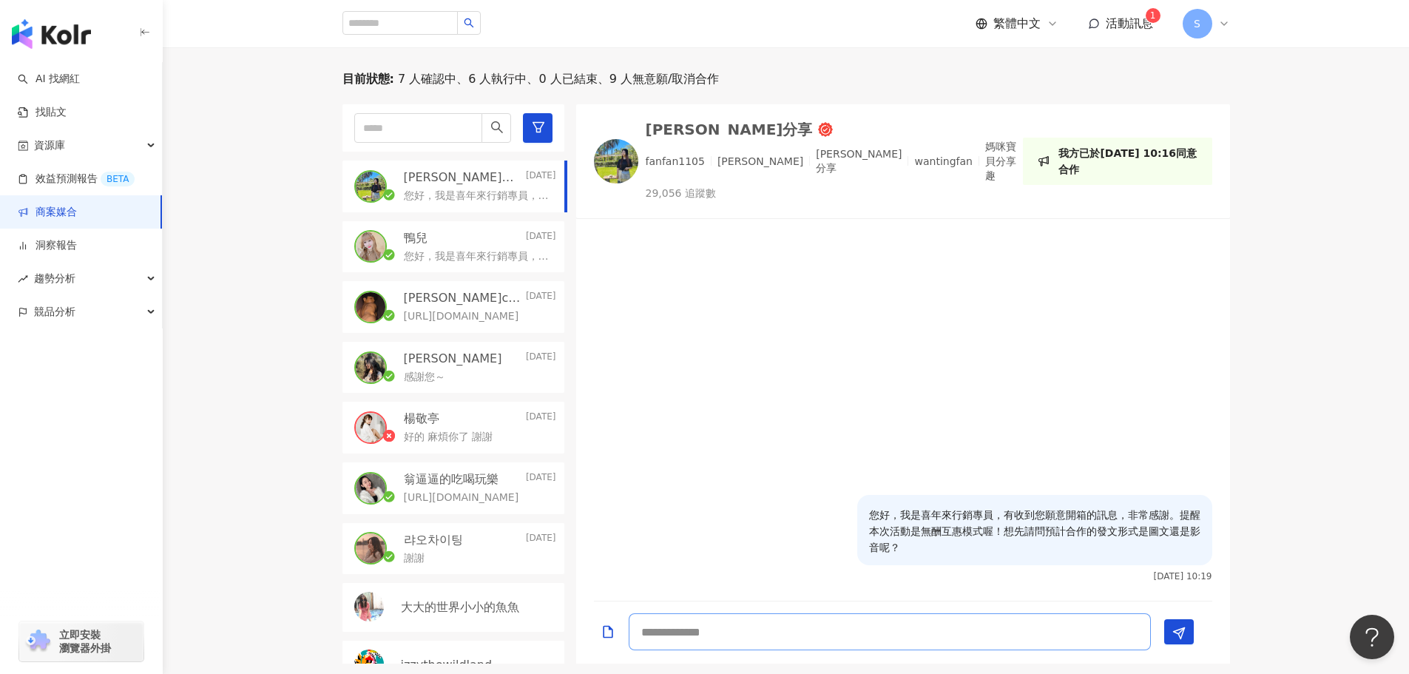
click at [701, 629] on textarea at bounding box center [890, 631] width 522 height 37
type textarea "*"
